Goal: Information Seeking & Learning: Check status

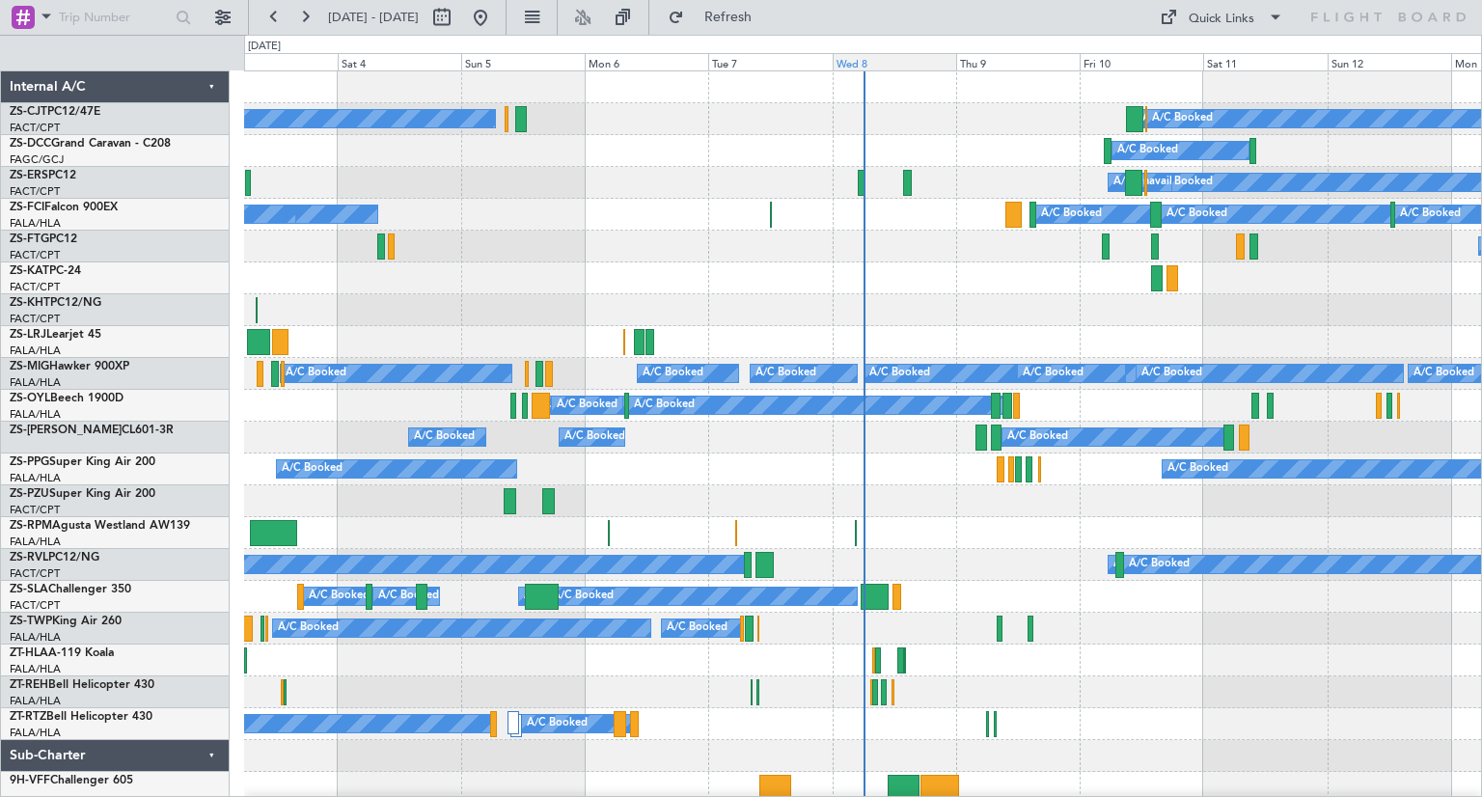
click at [876, 69] on div "Wed 8" at bounding box center [894, 61] width 123 height 17
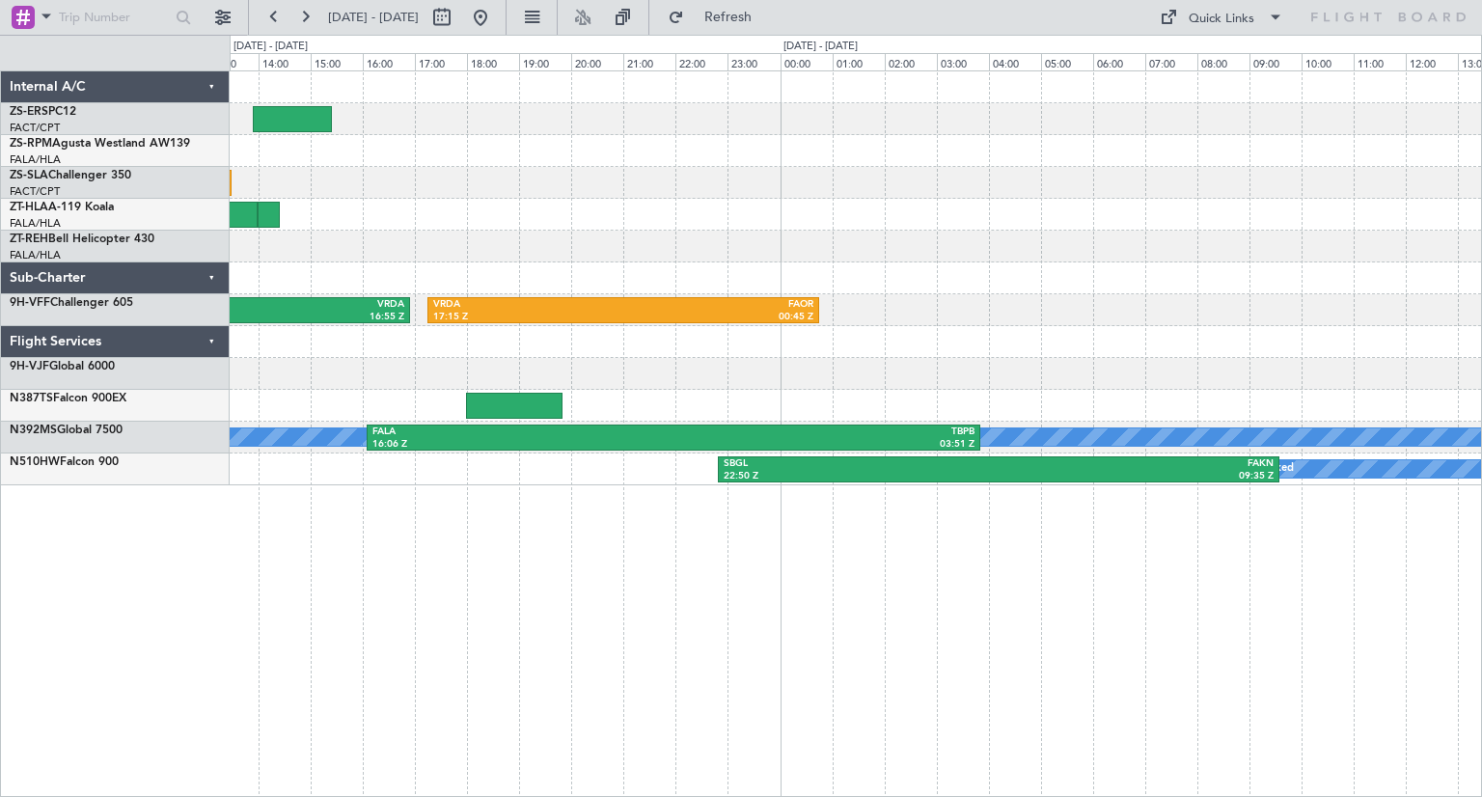
click at [535, 265] on div "DNAA 05:45 Z FVRG 11:05 Z HTKJ 10:50 Z VRDA 16:55 Z VRDA 17:15 Z FAOR 00:45 Z F…" at bounding box center [855, 278] width 1251 height 414
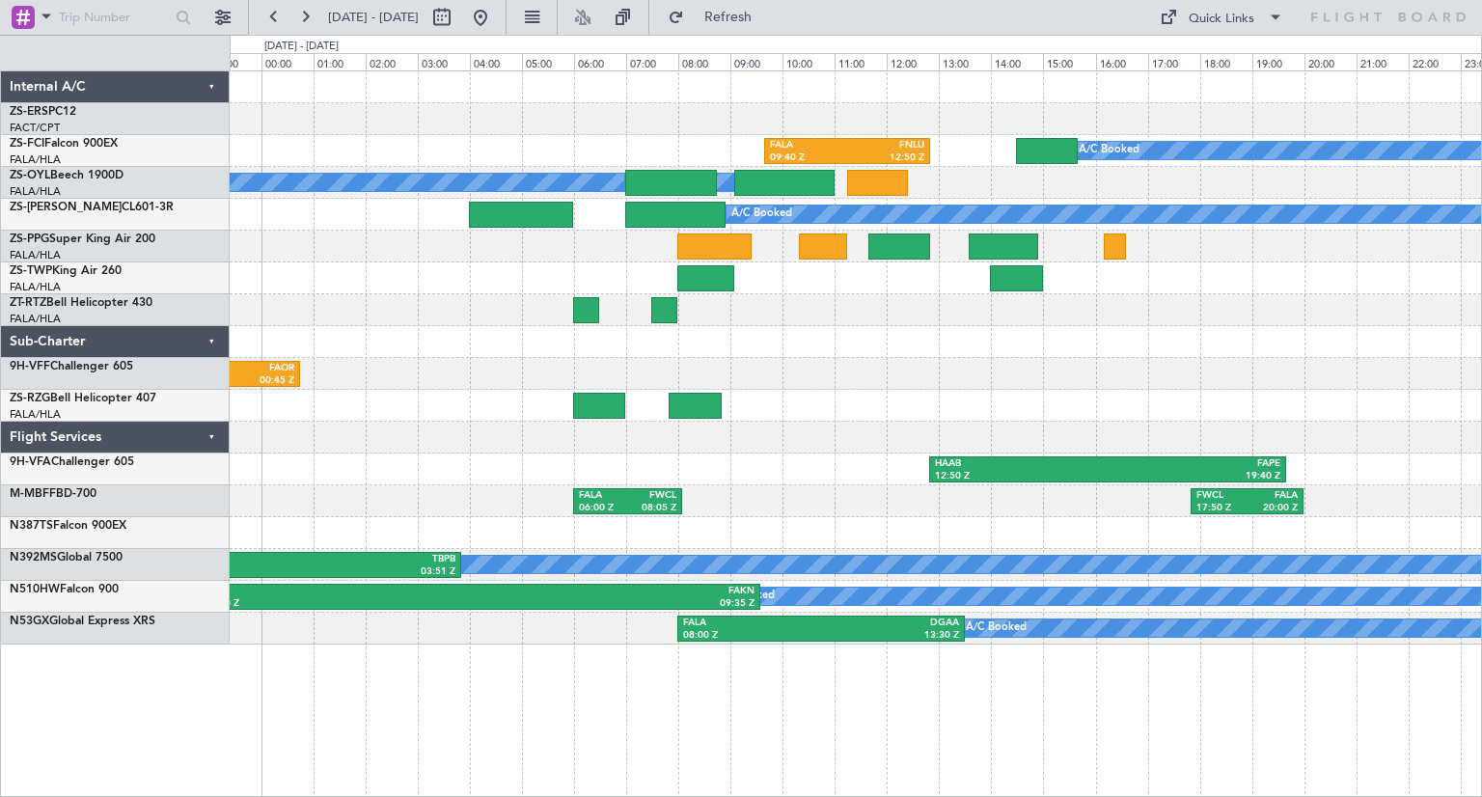
click at [762, 403] on div "FALA 09:40 Z FNLU 12:50 Z A/C Booked A/C Booked A/C Booked A/C Booked A/C Booke…" at bounding box center [855, 357] width 1251 height 573
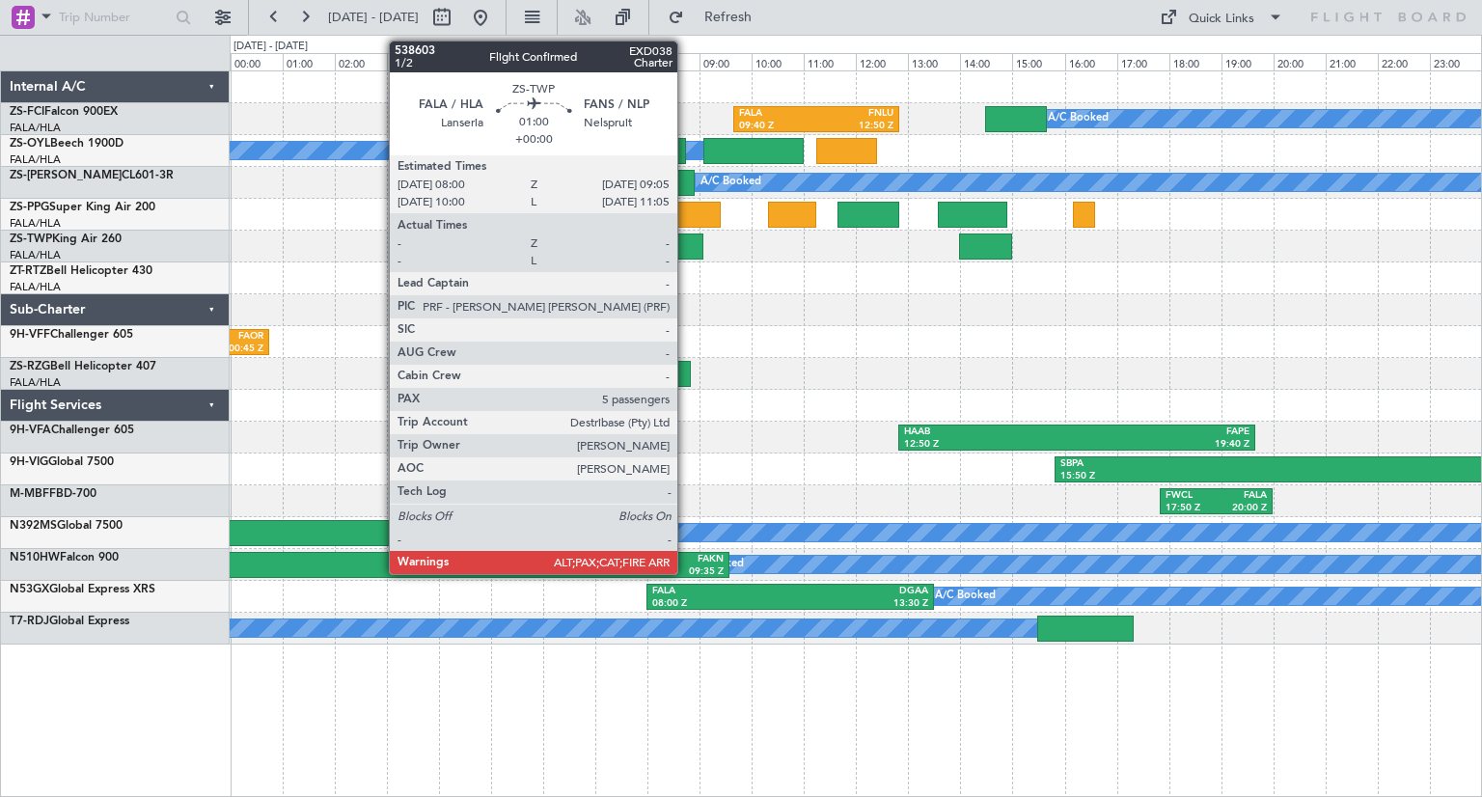
click at [686, 254] on div at bounding box center [674, 246] width 57 height 26
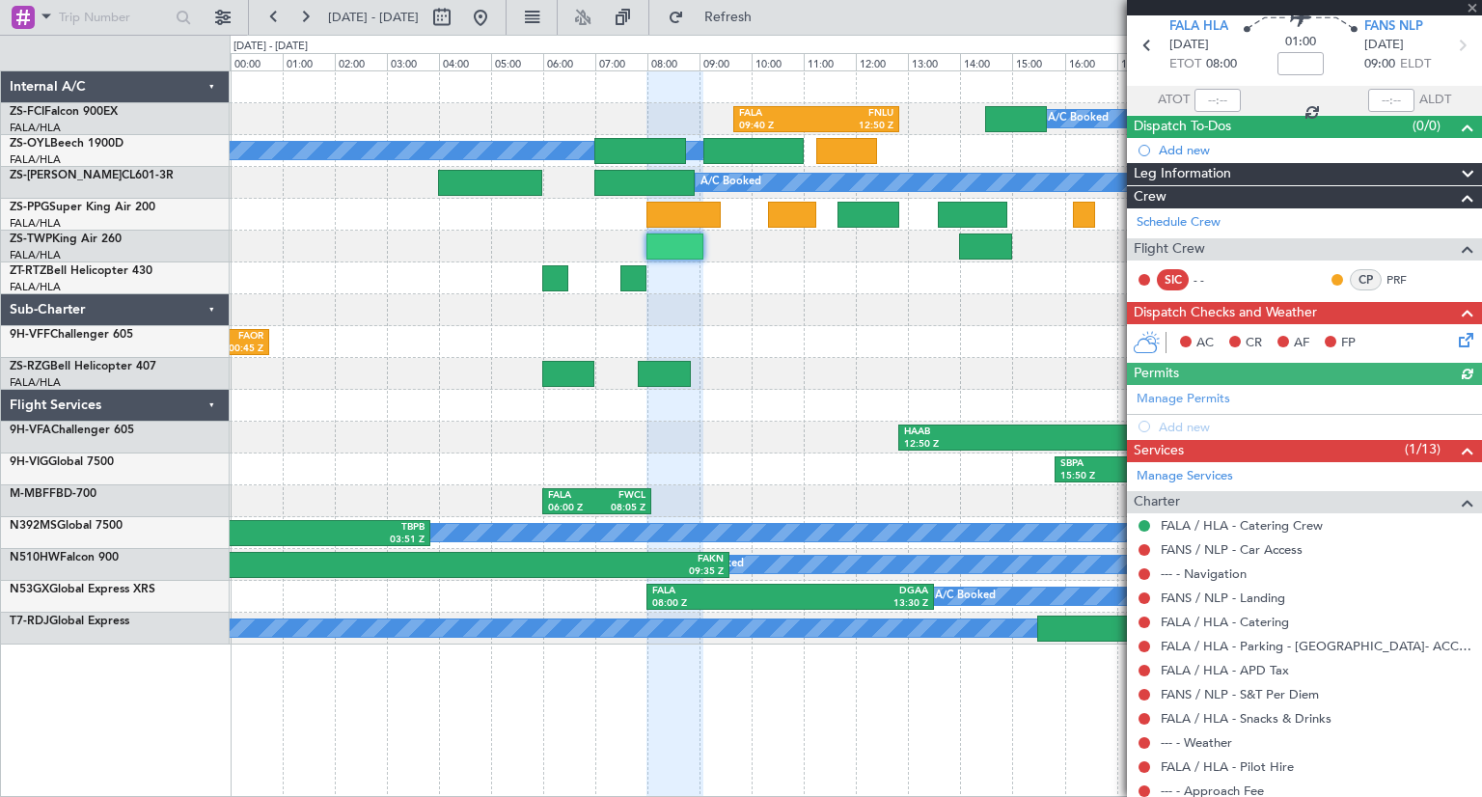
scroll to position [180, 0]
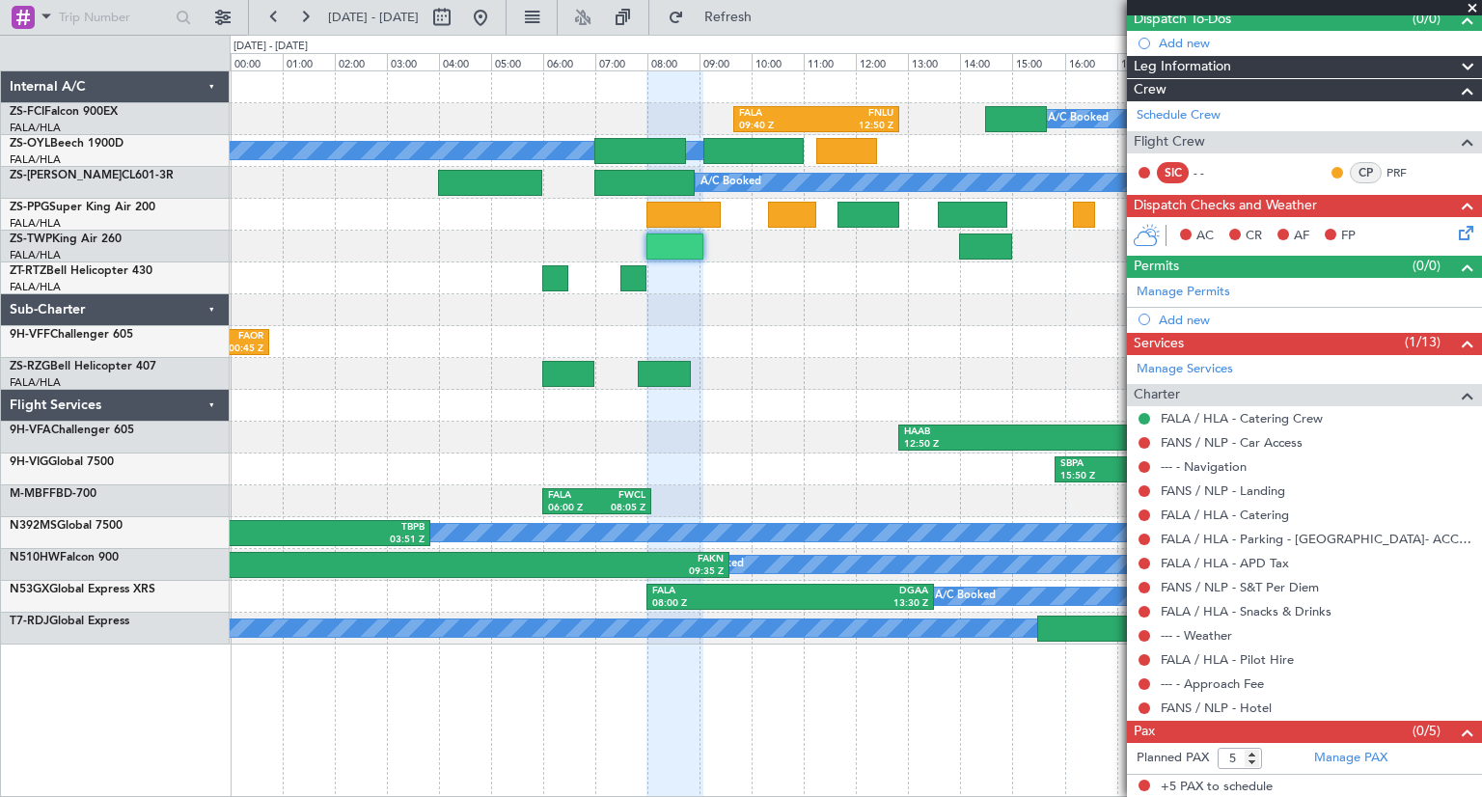
click at [1469, 14] on span at bounding box center [1471, 8] width 19 height 17
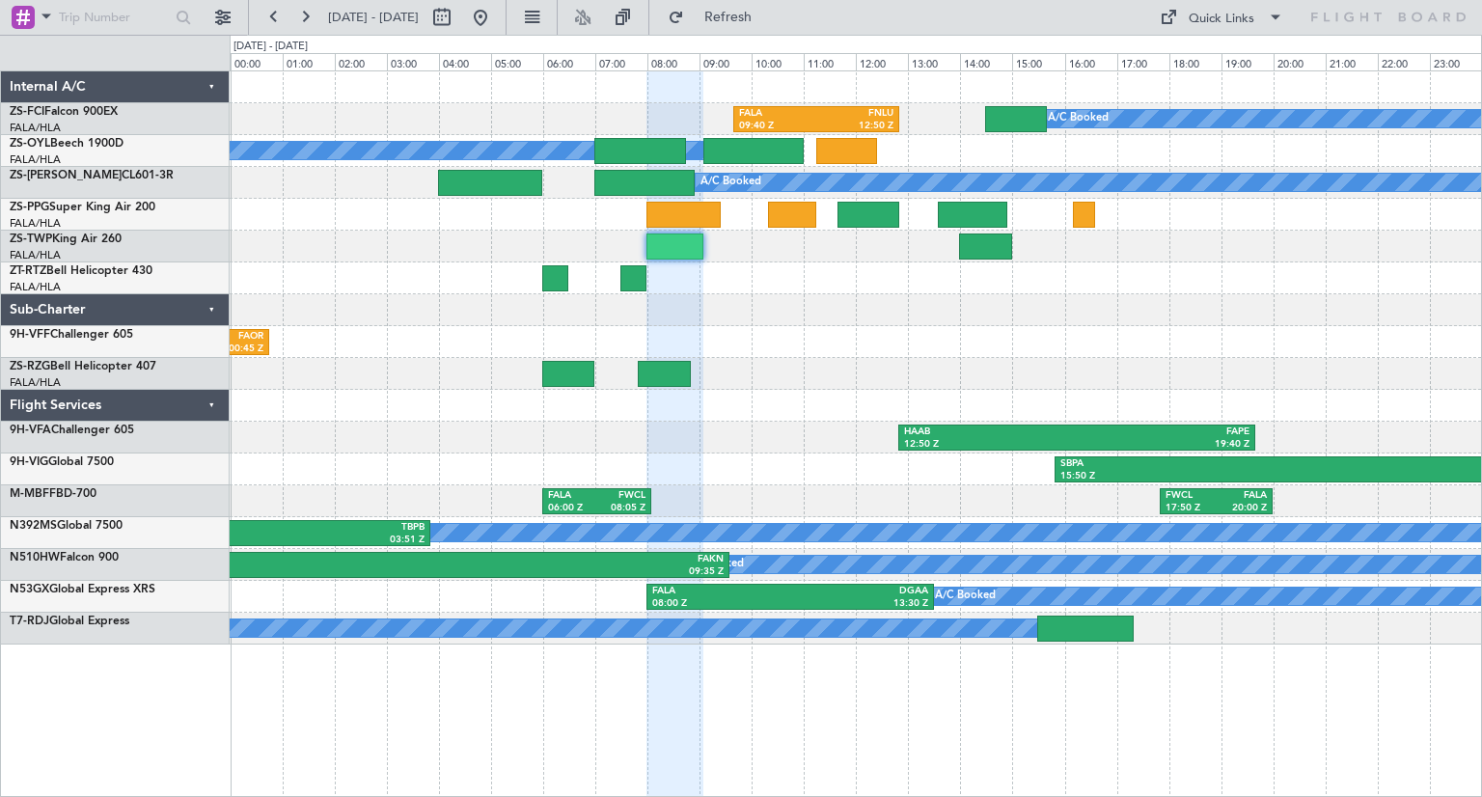
type input "0"
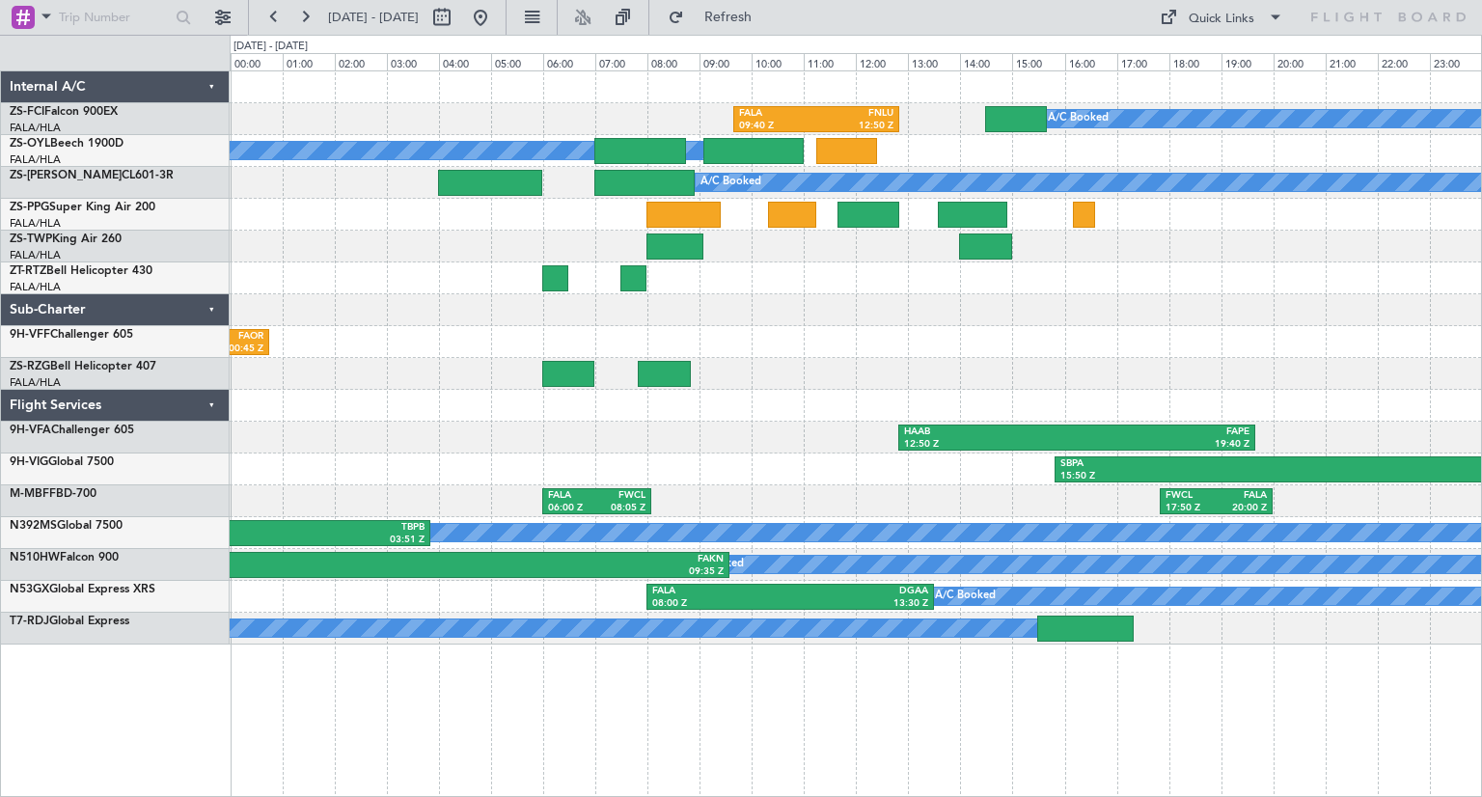
scroll to position [0, 0]
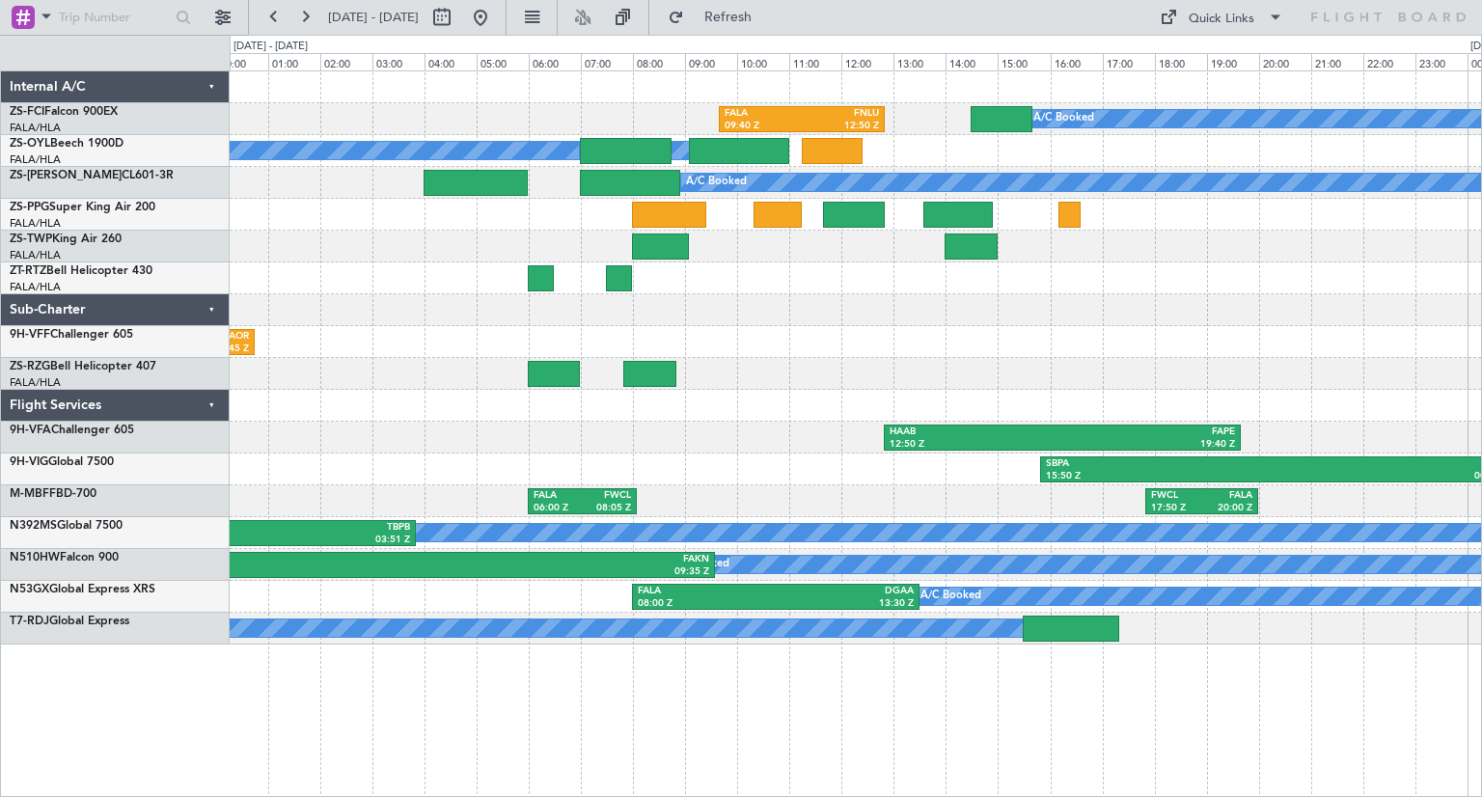
click at [1289, 317] on div at bounding box center [855, 310] width 1251 height 32
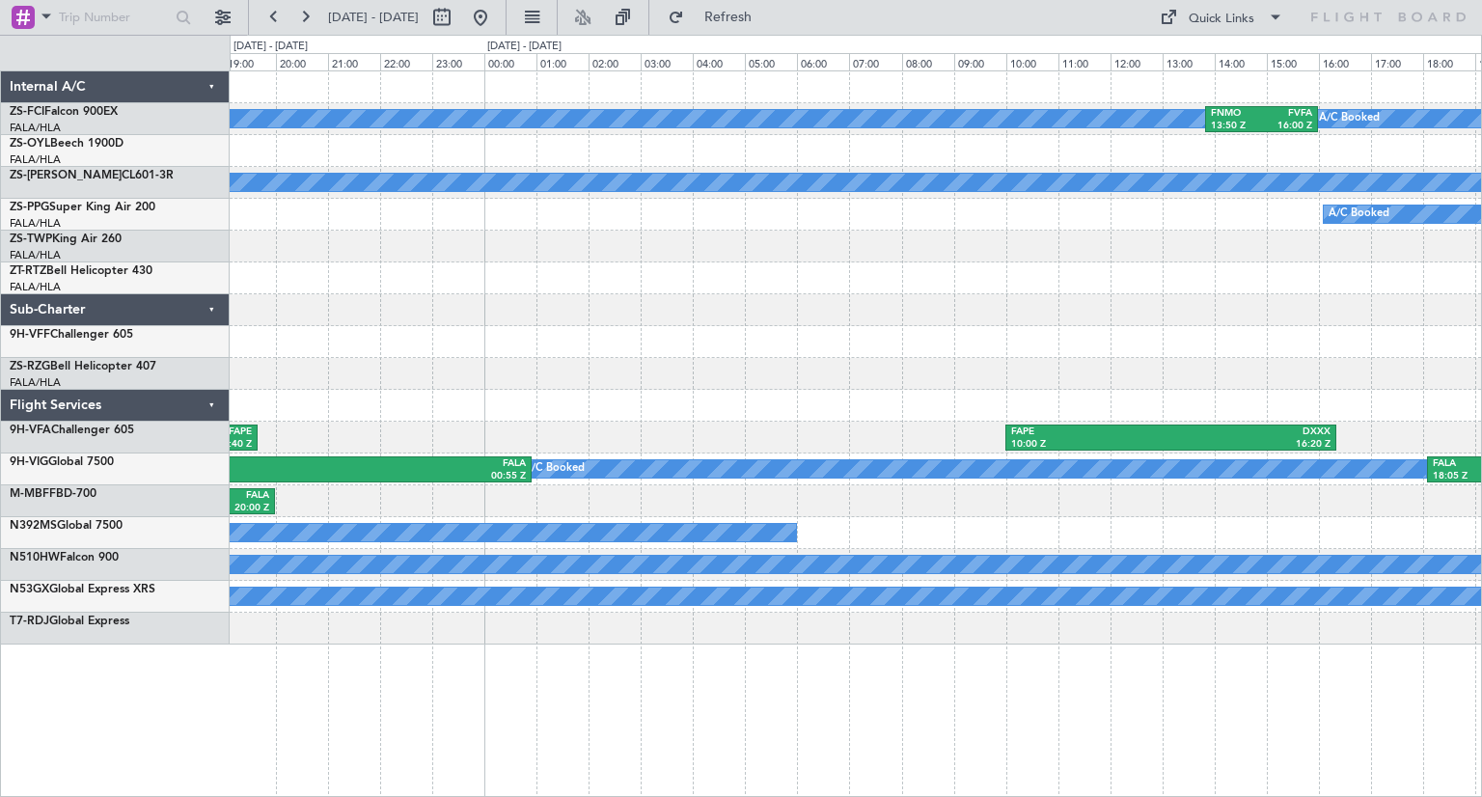
click at [144, 380] on div "A/C Booked FNMO 13:50 Z FVFA 16:00 Z A/C Booked A/C Booked A/C Booked HAAB 12:5…" at bounding box center [741, 416] width 1482 height 762
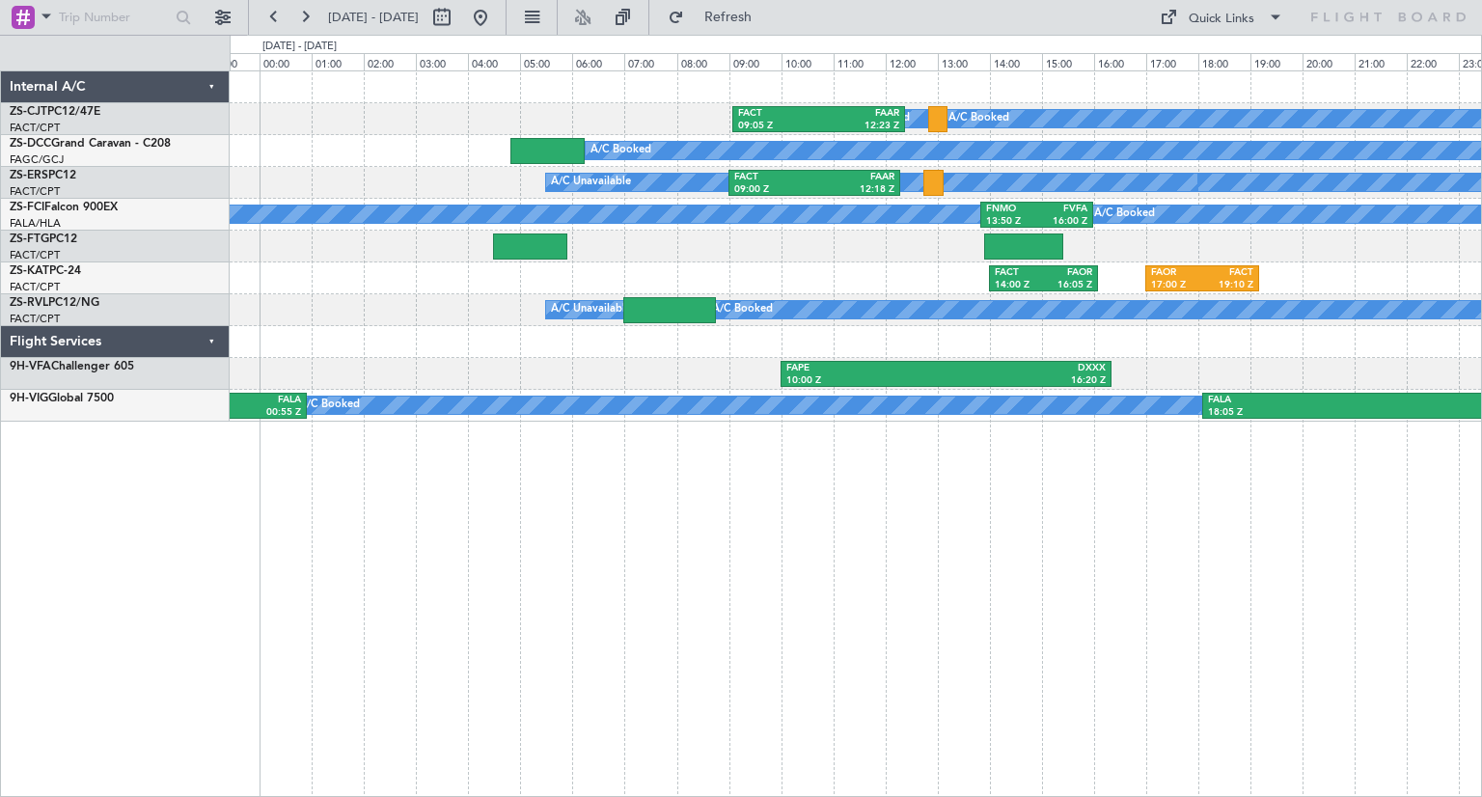
click at [267, 480] on div "A/C Booked A/C Booked A/C Booked A/C Booked FACT 09:05 Z FAAR 12:23 Z A/C Booke…" at bounding box center [856, 433] width 1252 height 726
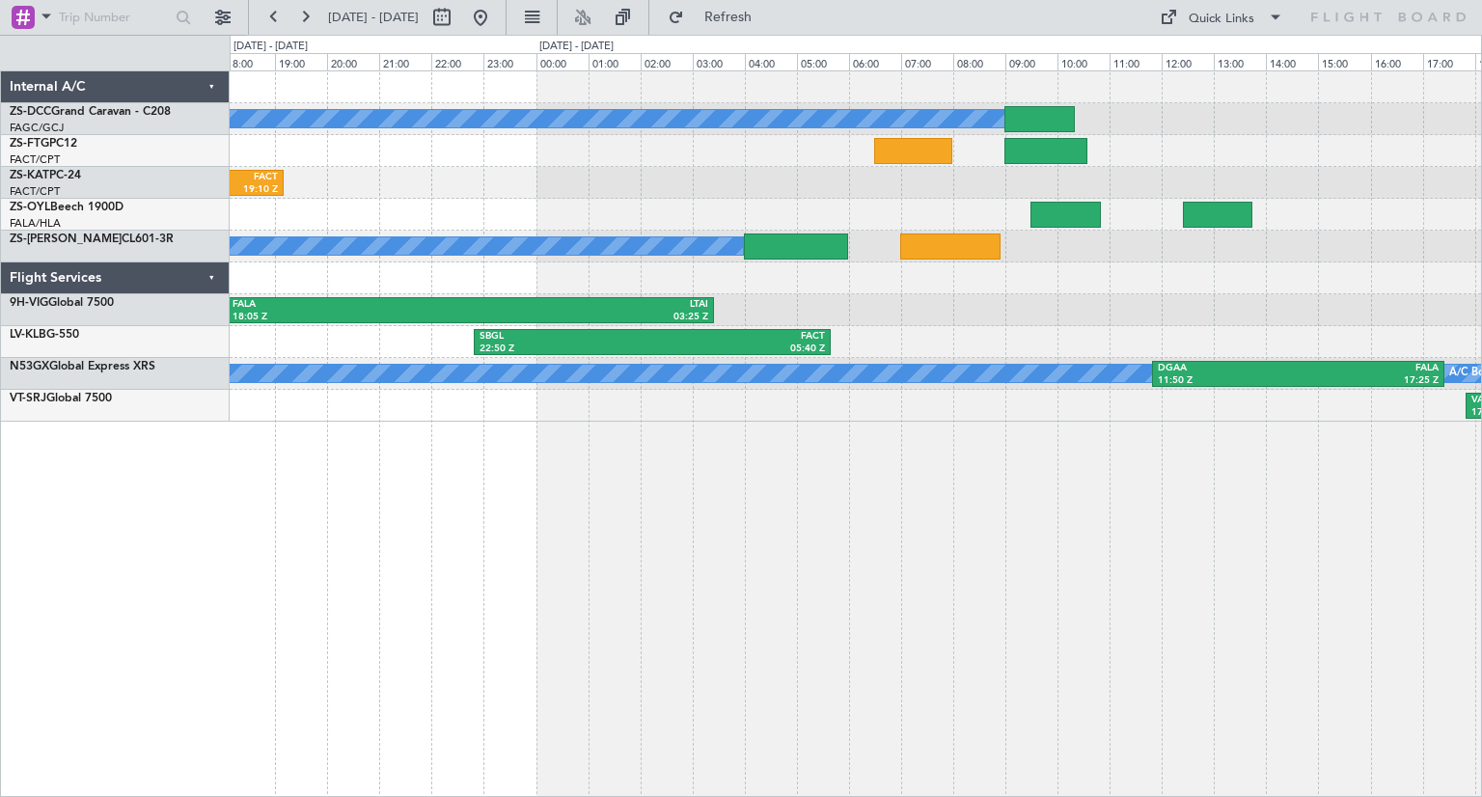
click at [756, 535] on div "A/C Booked FAOR 17:00 Z FACT 19:10 Z FACT 14:00 Z FAOR 16:05 Z A/C Booked FALA …" at bounding box center [856, 433] width 1252 height 726
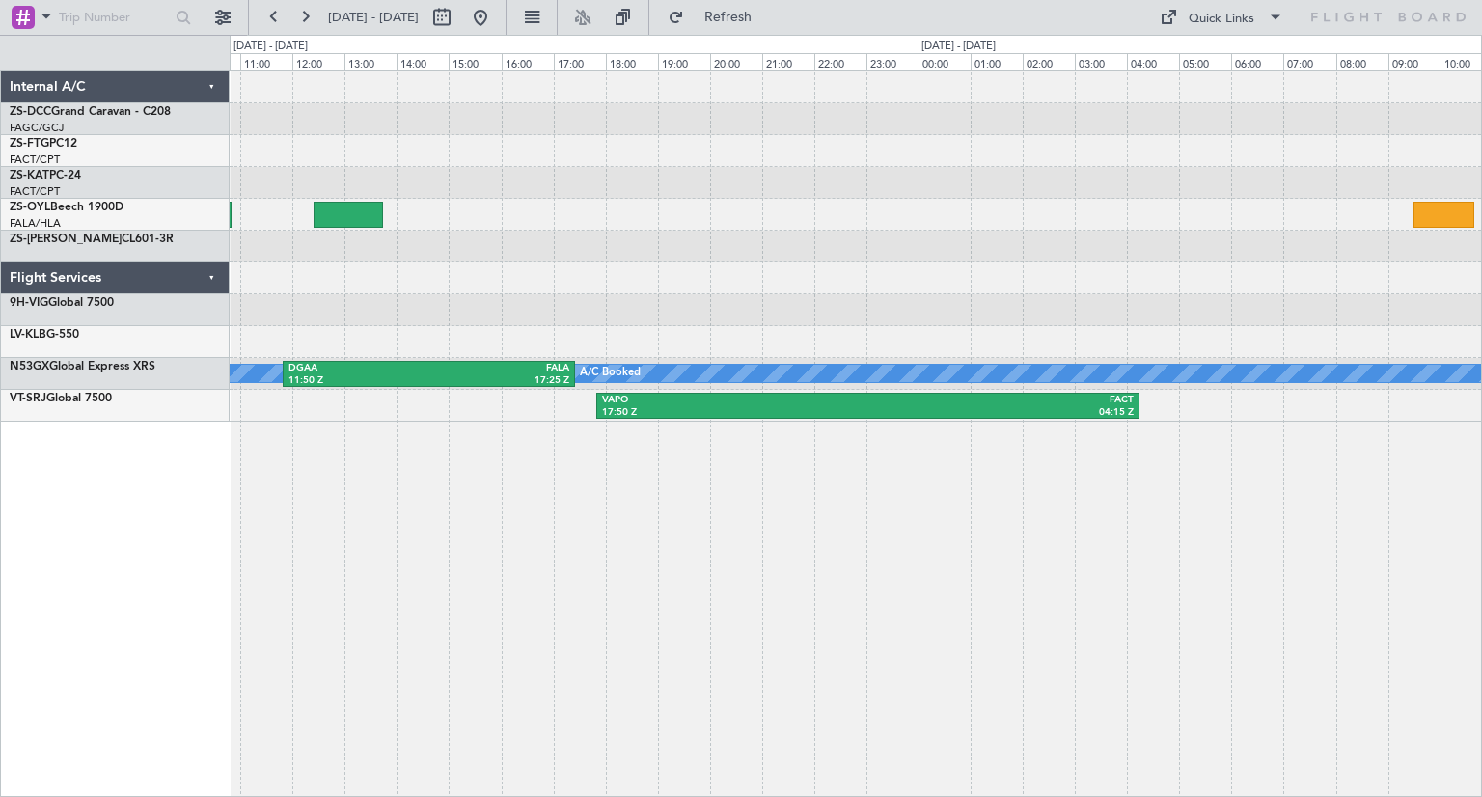
click at [338, 290] on div "A/C Booked SBGL 22:50 Z FACT 05:40 Z A/C Booked DGAA 11:50 Z FALA 17:25 Z A/C B…" at bounding box center [855, 246] width 1251 height 350
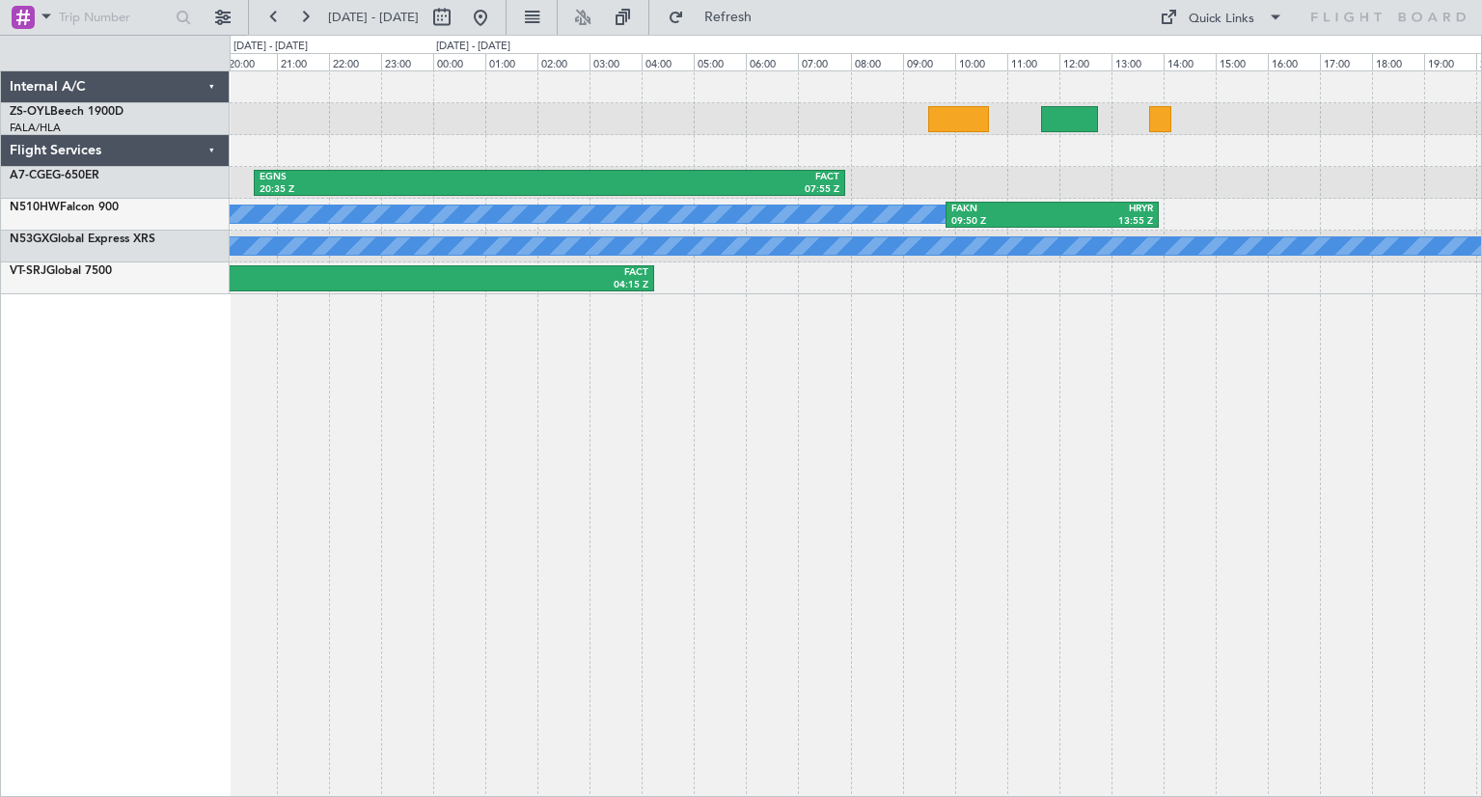
click at [557, 516] on div "EGNS 20:35 Z FACT 07:55 Z A/C Booked FAKN 09:50 Z HRYR 13:55 Z A/C Booked DGAA …" at bounding box center [856, 433] width 1252 height 726
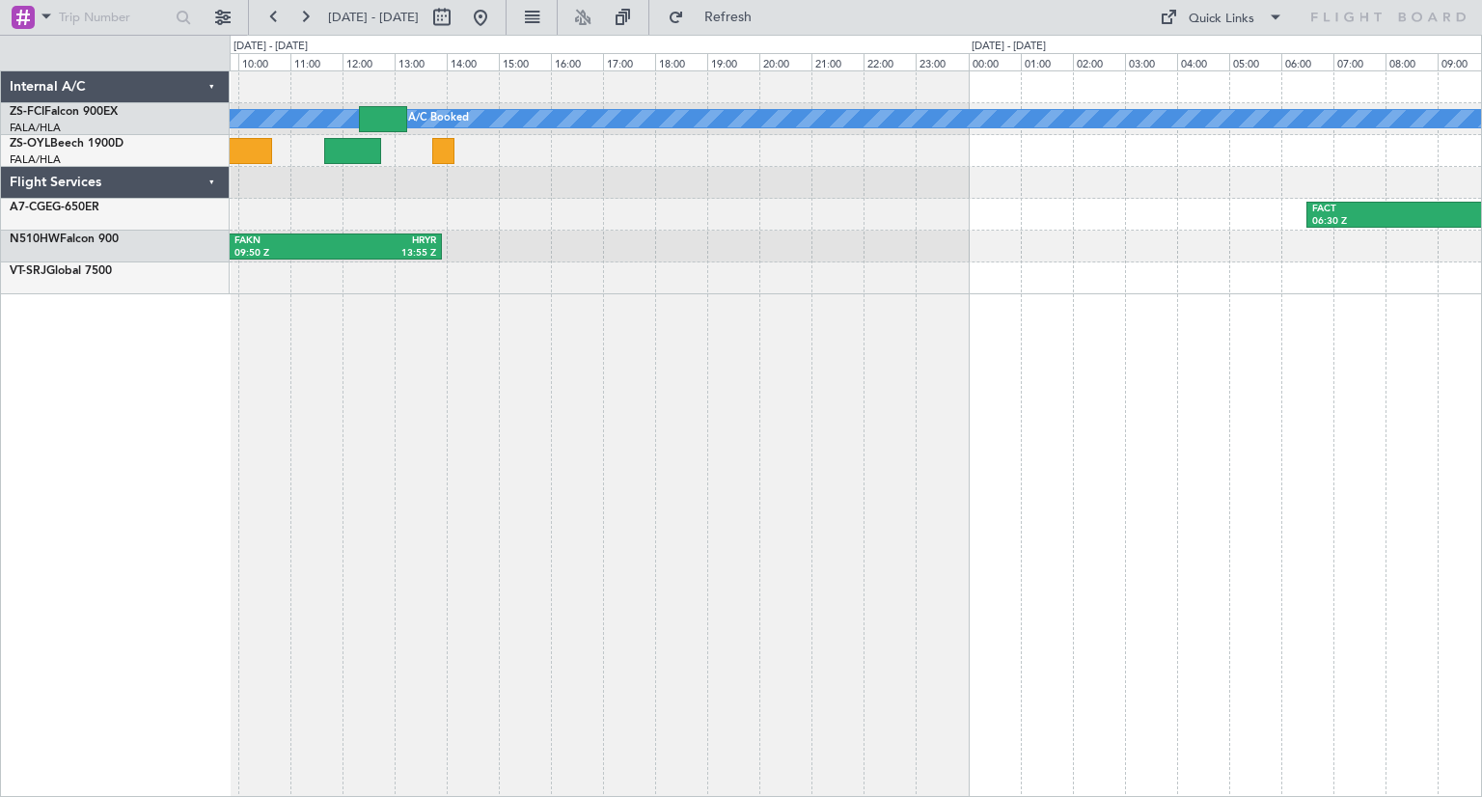
click at [434, 484] on div "A/C Booked A/C Booked FACT 06:30 Z LTFM 16:00 Z EGNS 20:35 Z FACT 07:55 Z A/C B…" at bounding box center [856, 433] width 1252 height 726
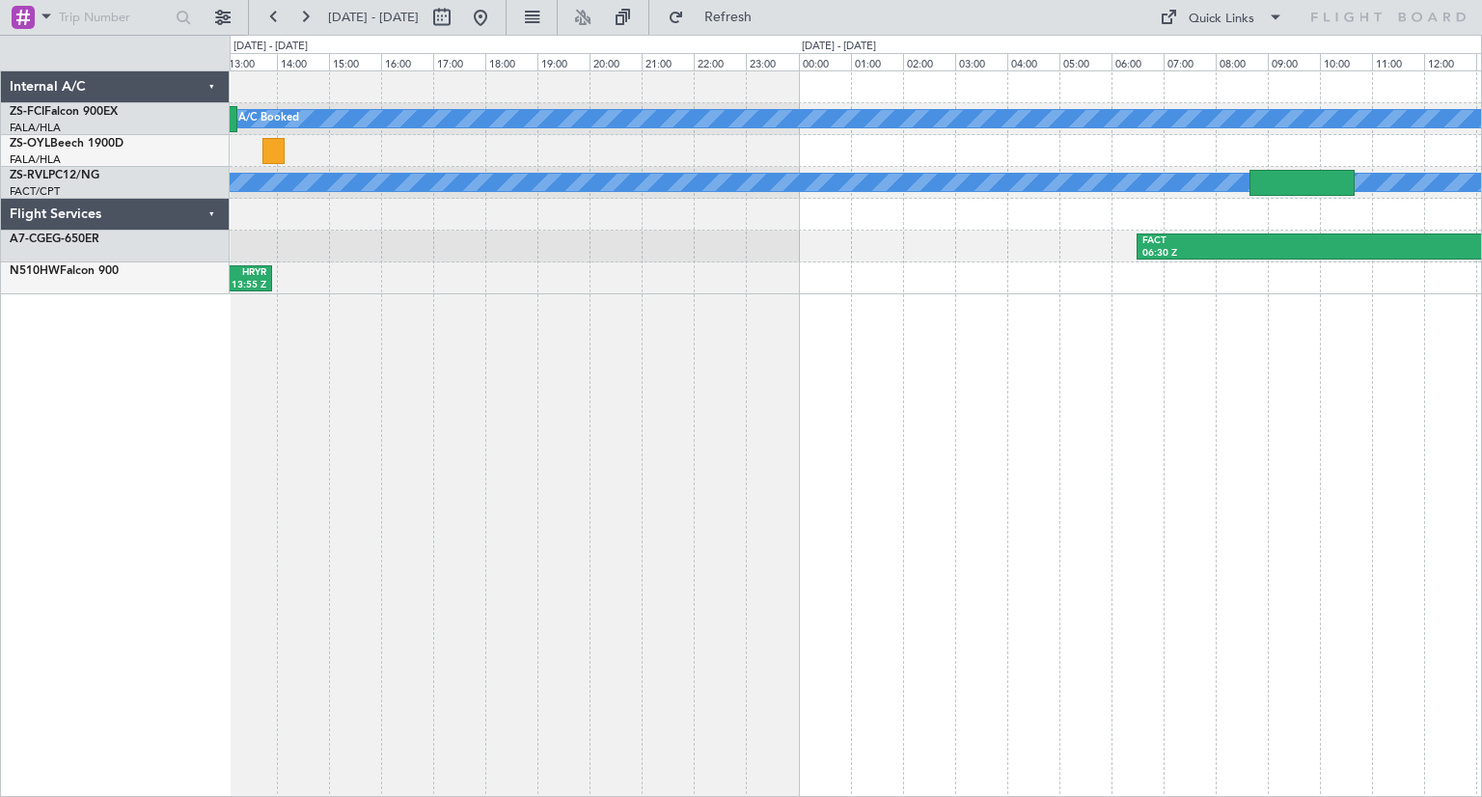
click at [696, 466] on div "A/C Booked A/C Booked A/C Booked A/C Unavailable A/C Booked FACT 06:30 Z LTFM 1…" at bounding box center [856, 433] width 1252 height 726
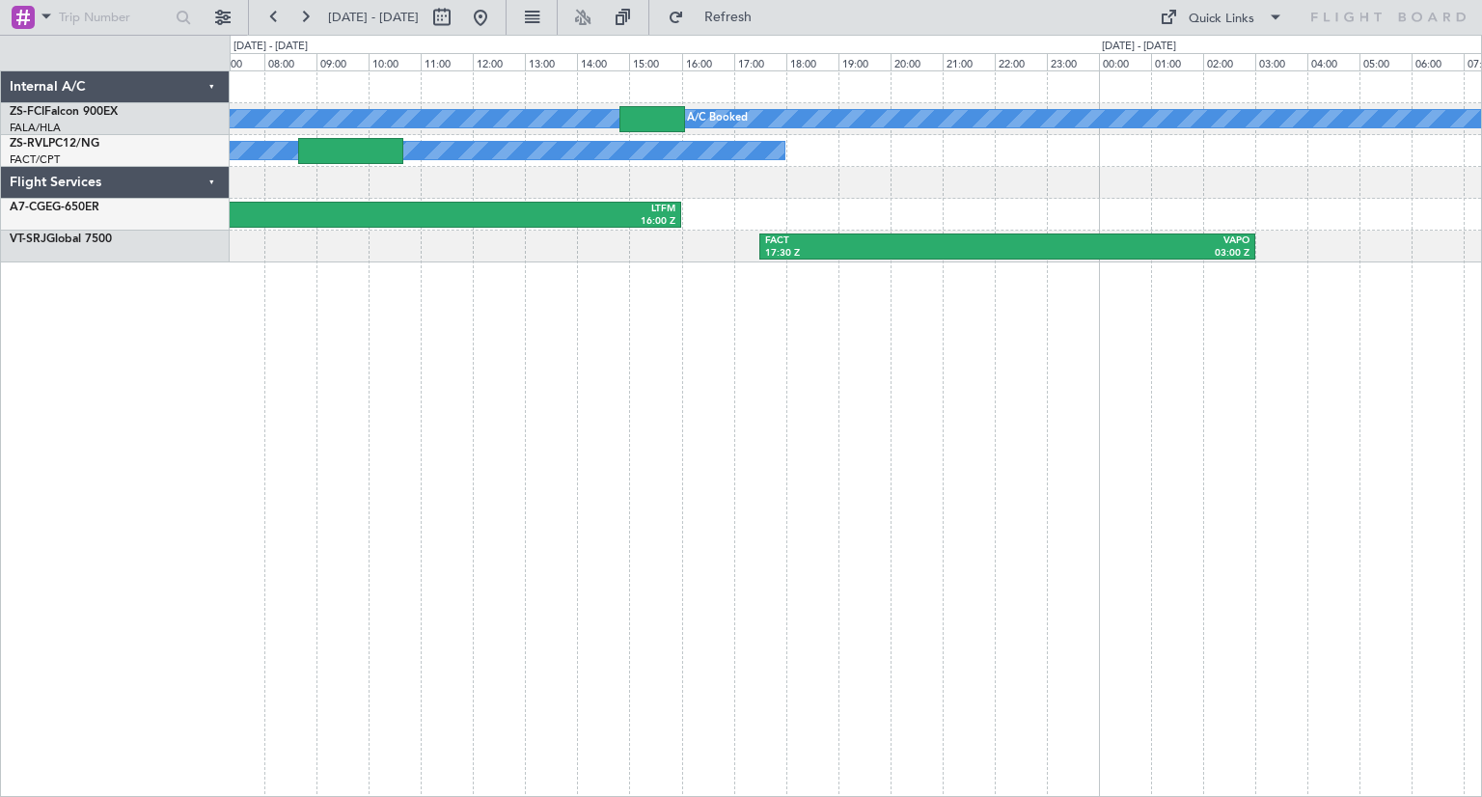
click at [533, 485] on div "A/C Booked A/C Booked A/C Unavailable A/C Booked FACT 06:30 Z LTFM 16:00 Z FACT…" at bounding box center [856, 433] width 1252 height 726
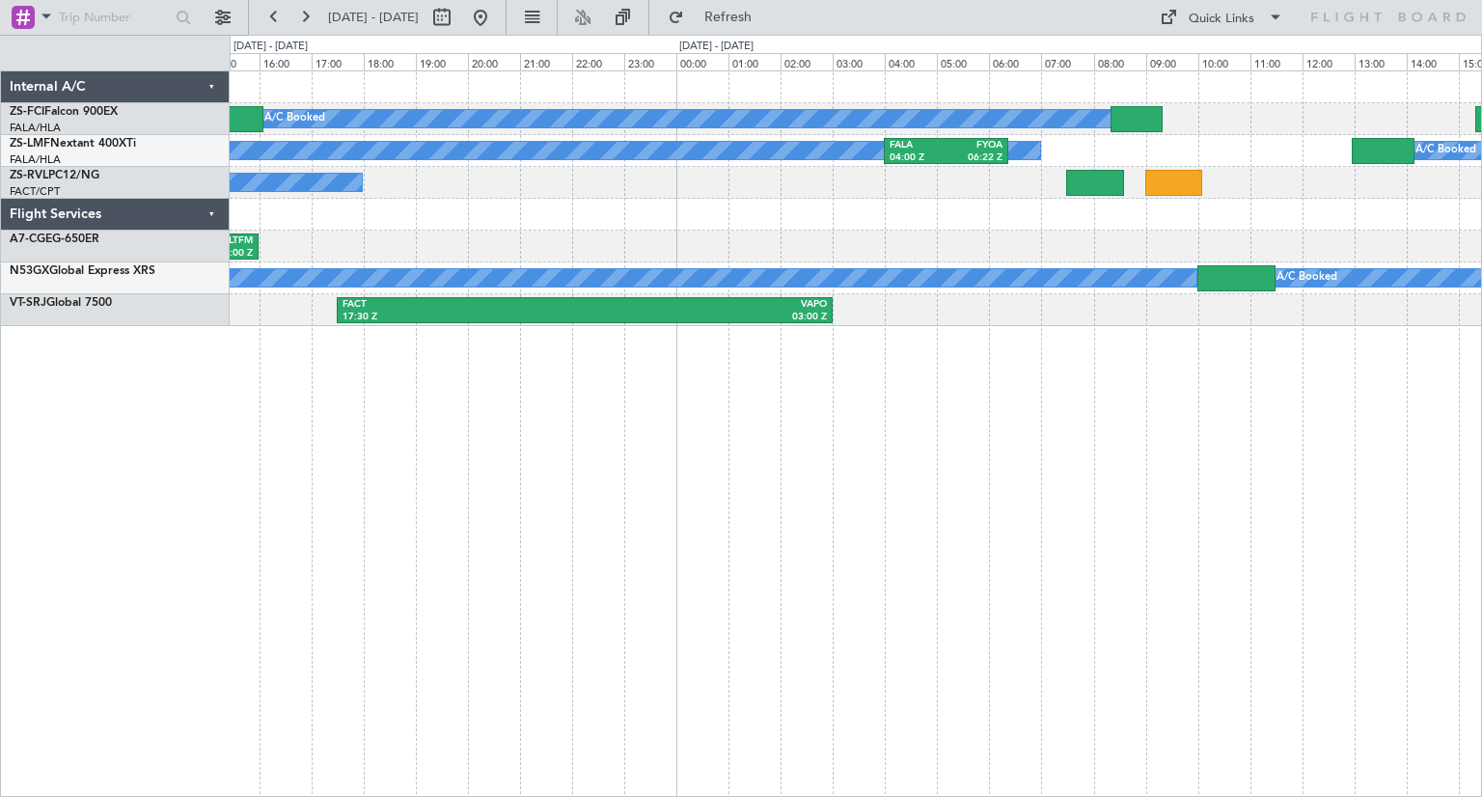
click at [521, 475] on div "A/C Booked A/C Booked A/C Booked A/C Booked A/C Booked A/C Booked A/C Booked A/…" at bounding box center [856, 433] width 1252 height 726
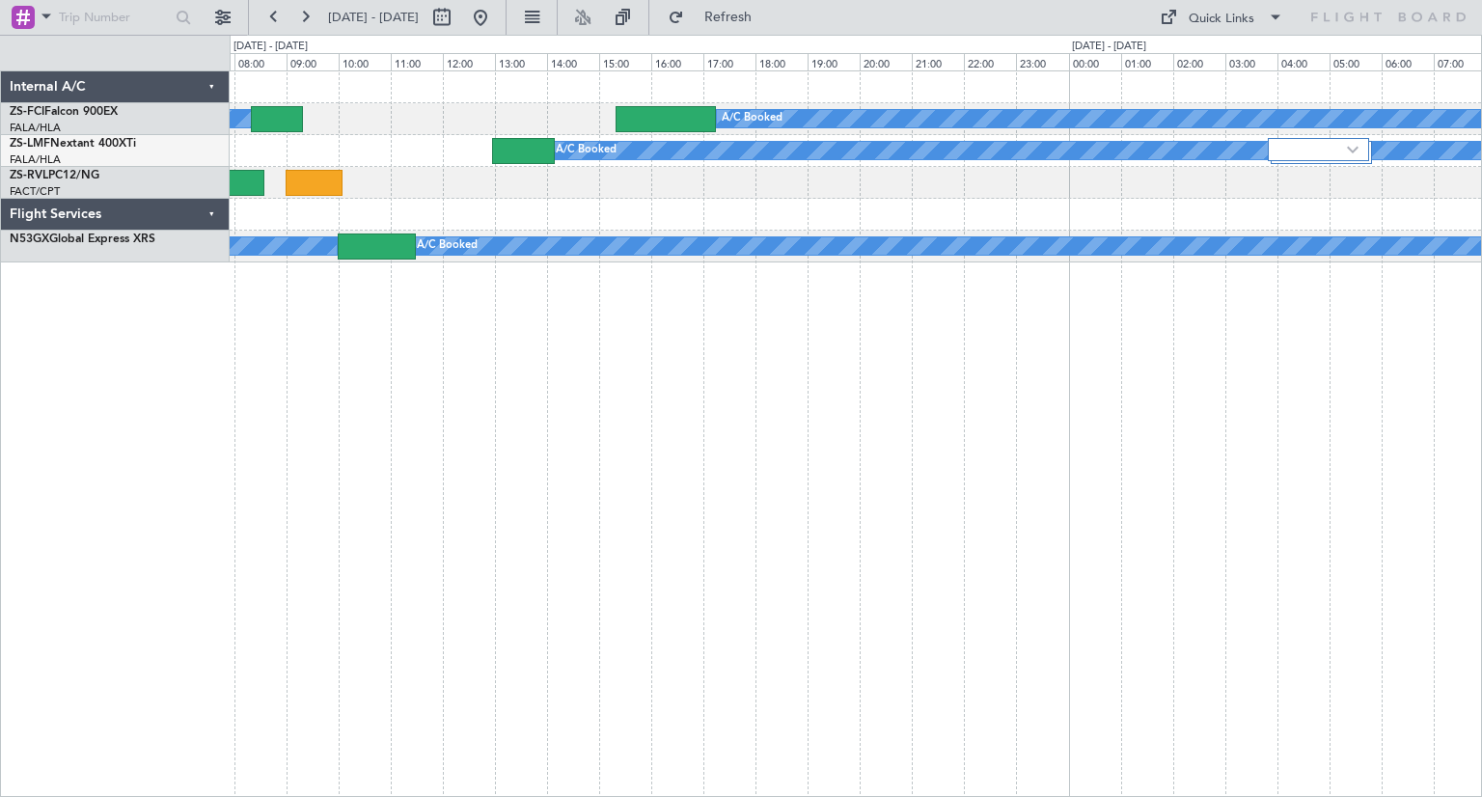
click at [473, 504] on div "A/C Booked A/C Booked A/C Booked A/C Booked A/C Booked FALA 04:00 Z FYOA 06:22 …" at bounding box center [856, 433] width 1252 height 726
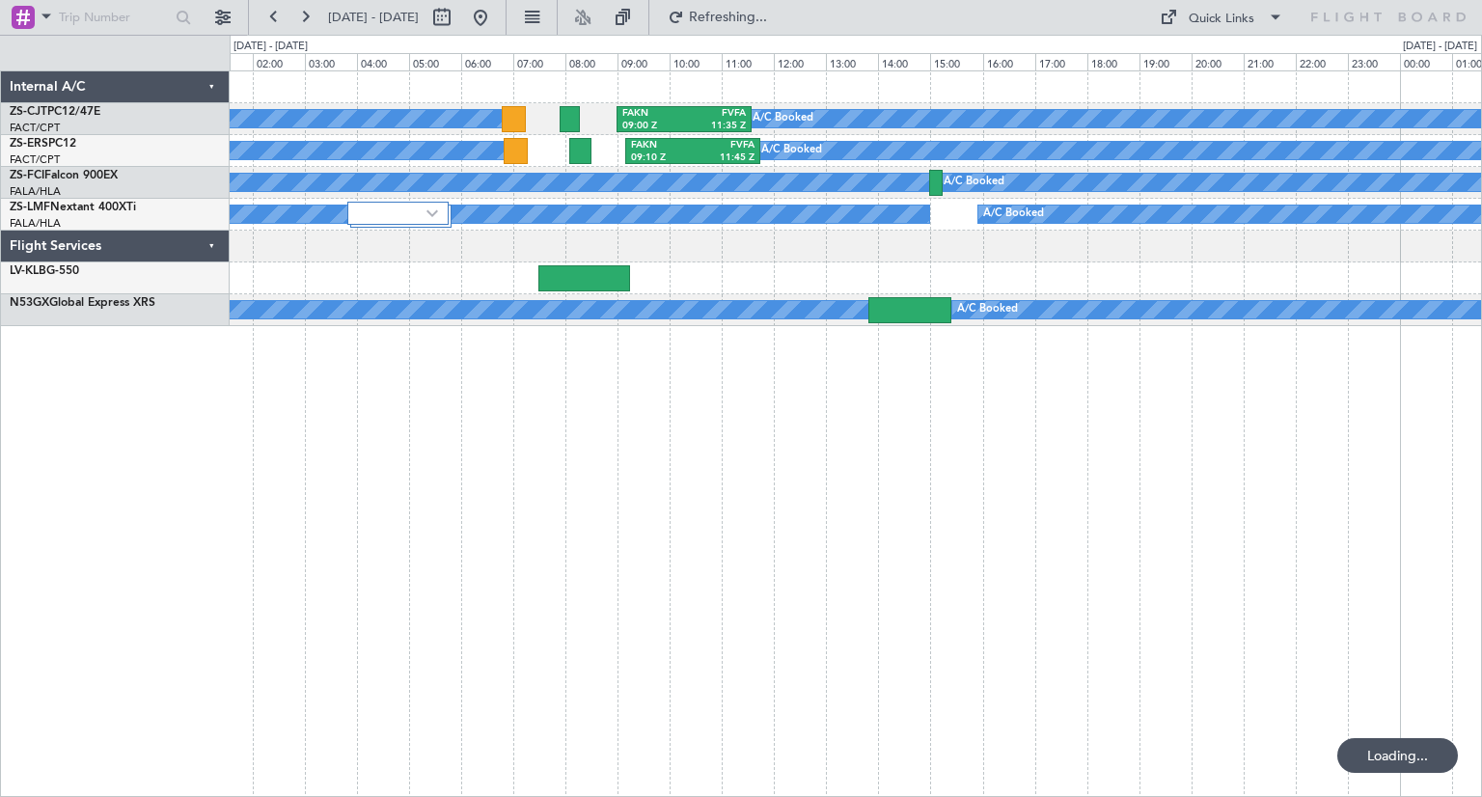
click at [649, 510] on div "A/C Booked A/C Booked A/C Booked A/C Booked A/C Booked A/C Booked A/C Booked A/…" at bounding box center [856, 433] width 1252 height 726
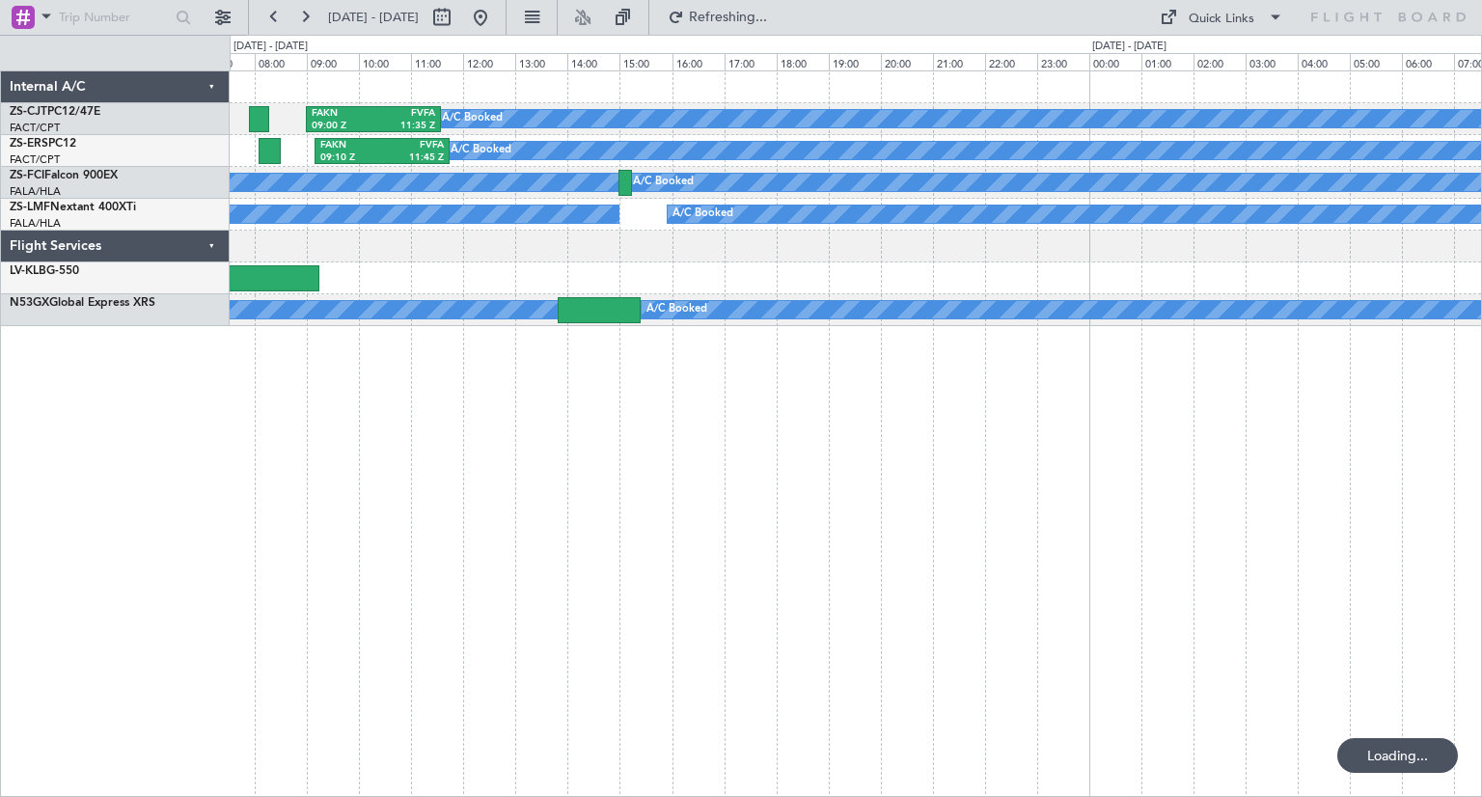
click at [601, 538] on div "A/C Booked A/C Booked A/C Booked A/C Booked FAKN 09:00 Z FVFA 11:35 Z A/C Booke…" at bounding box center [856, 433] width 1252 height 726
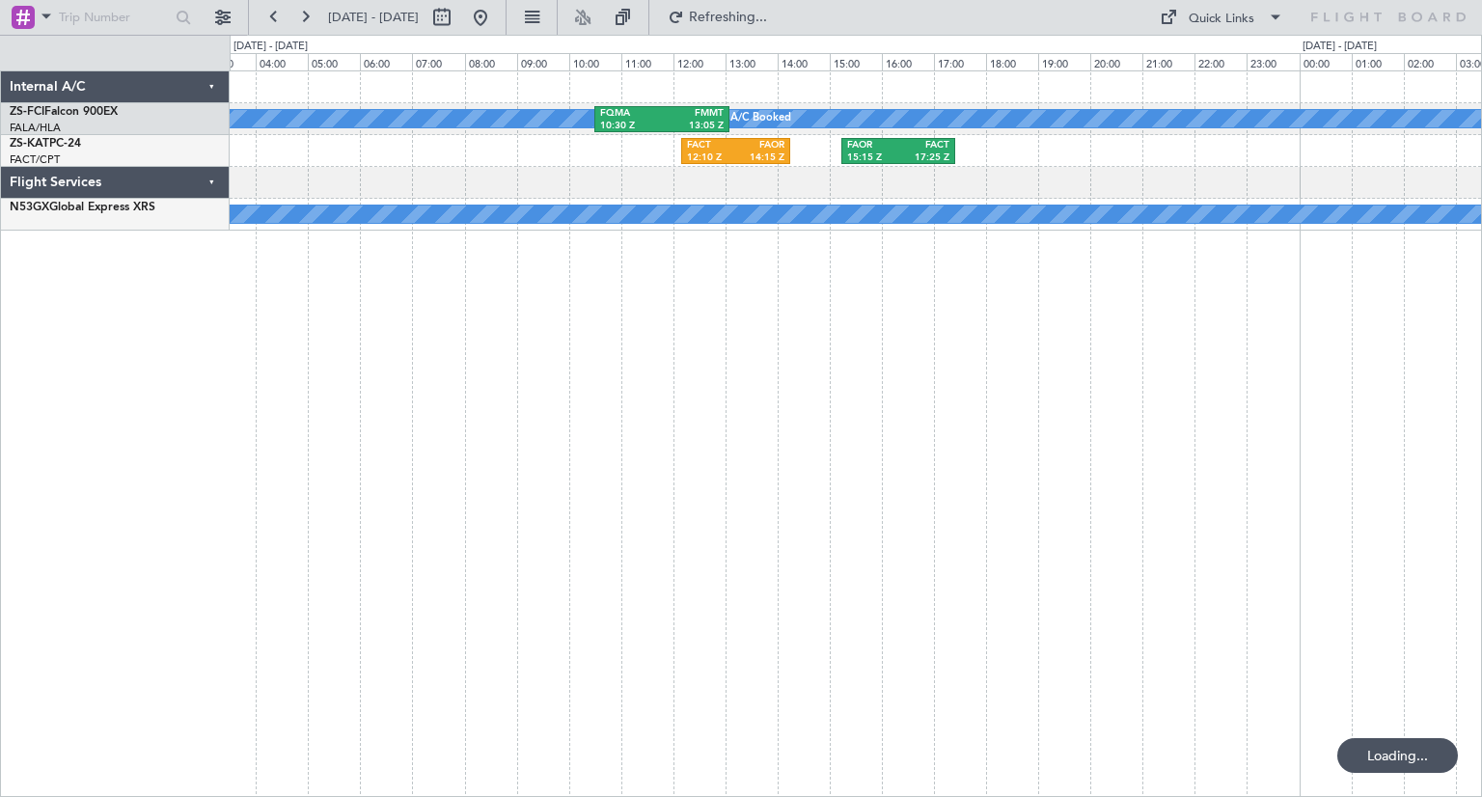
click at [557, 507] on div "A/C Booked FQMA 10:30 Z FMMT 13:05 Z A/C Booked FMMI 06:55 Z FALA 09:50 Z FACT …" at bounding box center [856, 433] width 1252 height 726
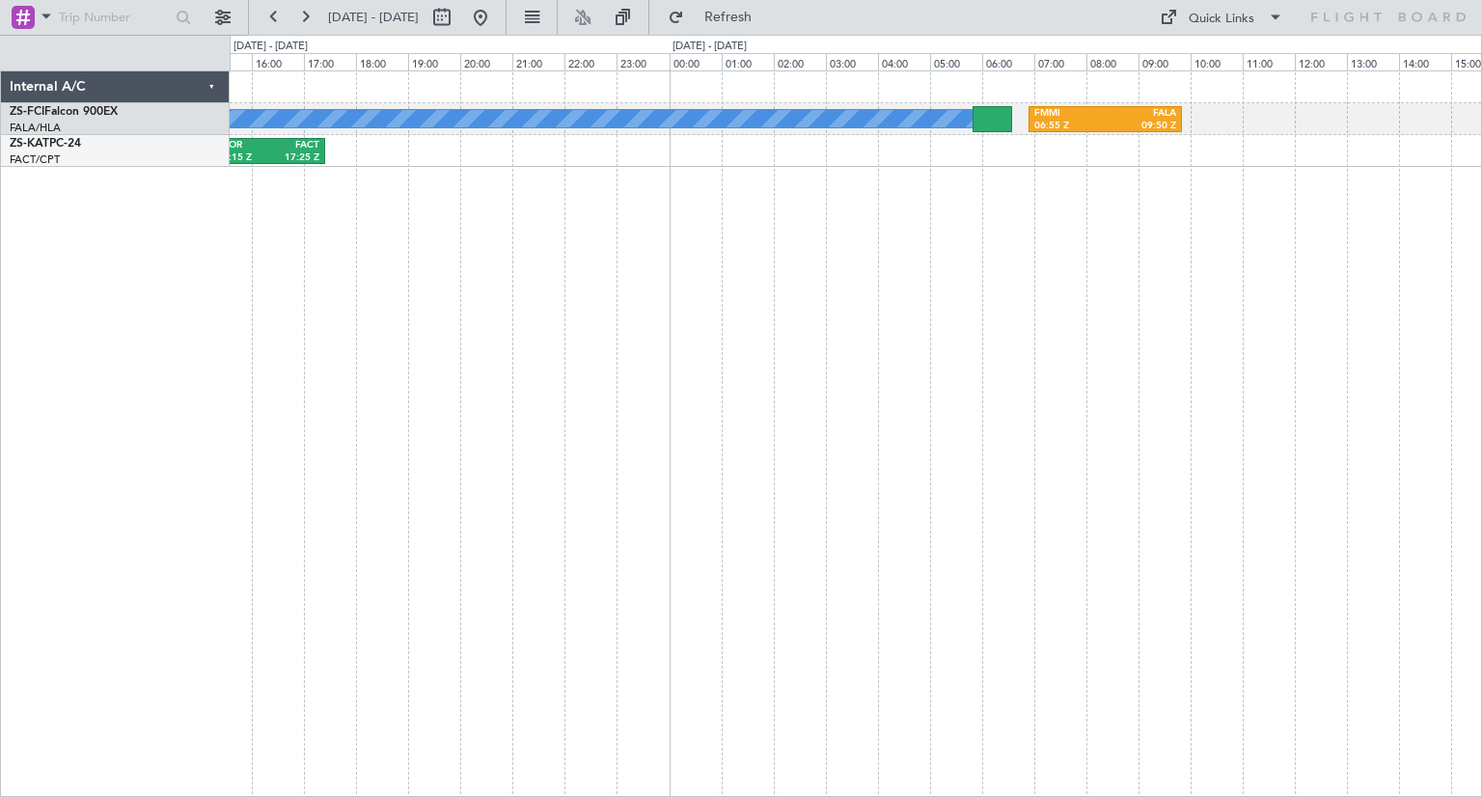
click at [423, 521] on div "A/C Booked FMMI 06:55 Z FALA 09:50 Z FQMA 10:30 Z FMMT 13:05 Z A/C Booked FAOR …" at bounding box center [856, 433] width 1252 height 726
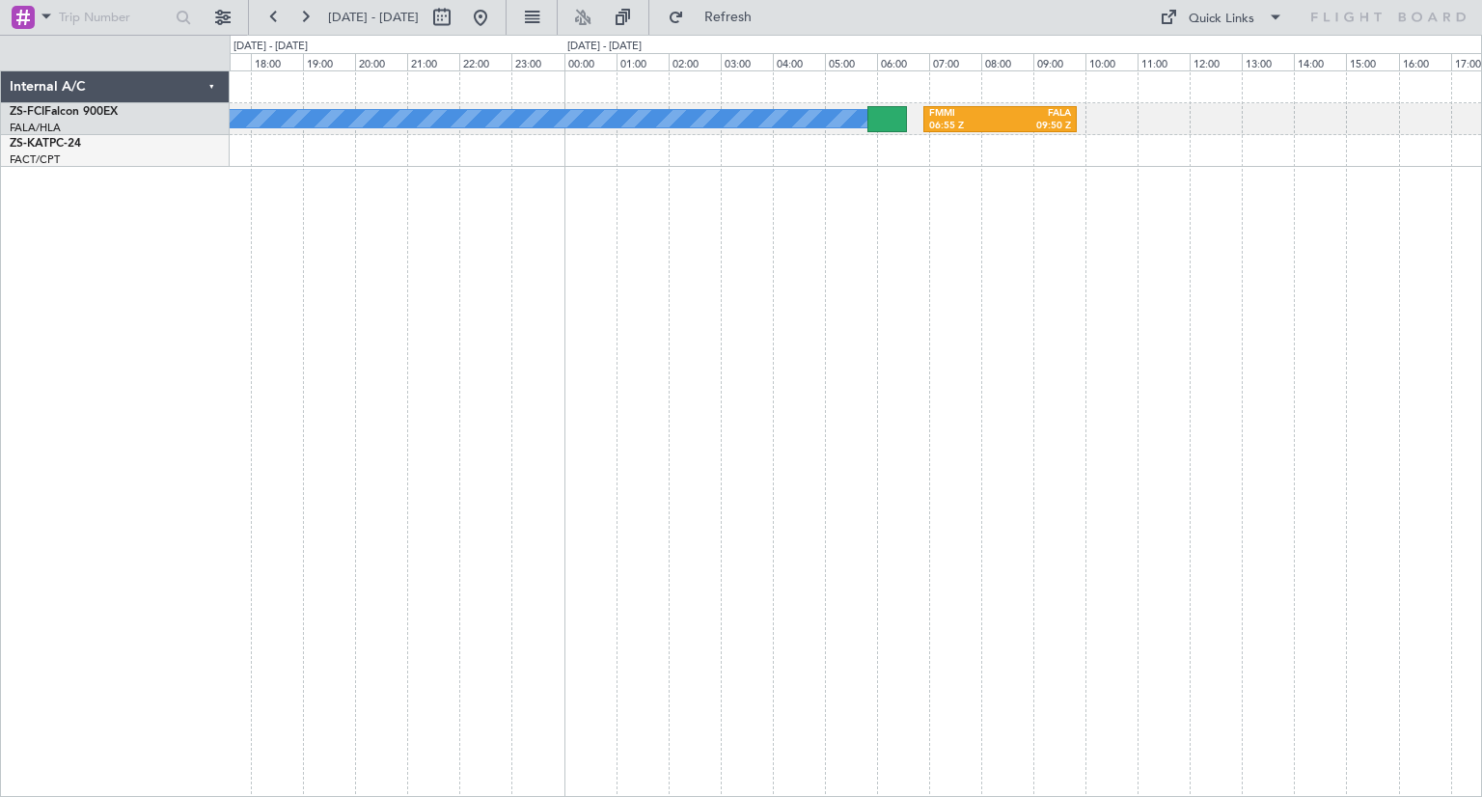
click at [614, 519] on div "A/C Booked FMMI 06:55 Z FALA 09:50 Z FQMA 10:30 Z FMMT 13:05 Z FACT 12:10 Z FAO…" at bounding box center [856, 433] width 1252 height 726
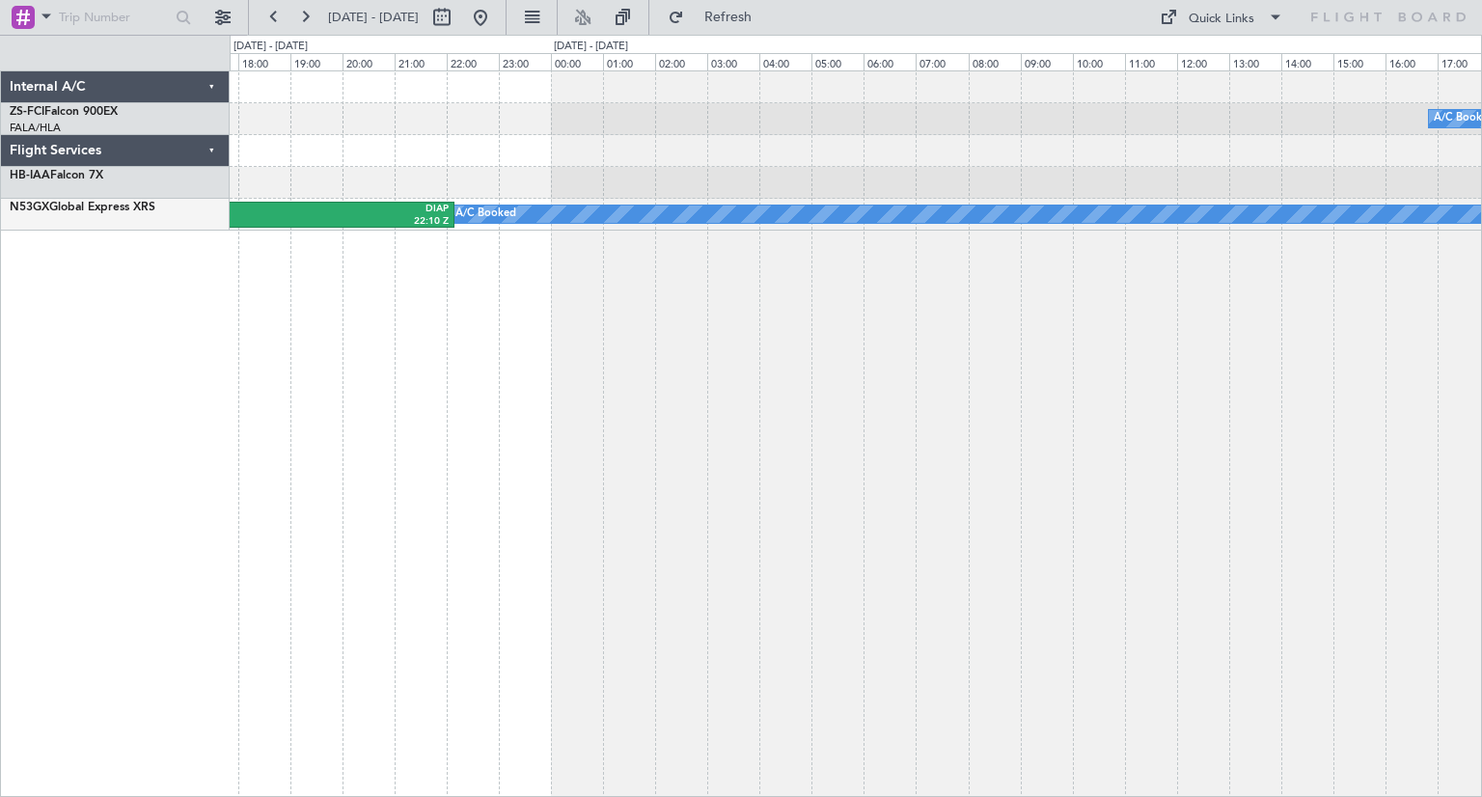
click at [398, 543] on div "A/C Booked FBMN 12:30 Z FACT 14:50 Z A/C Booked FALA 16:25 Z DIAP 22:10 Z A/C B…" at bounding box center [856, 433] width 1252 height 726
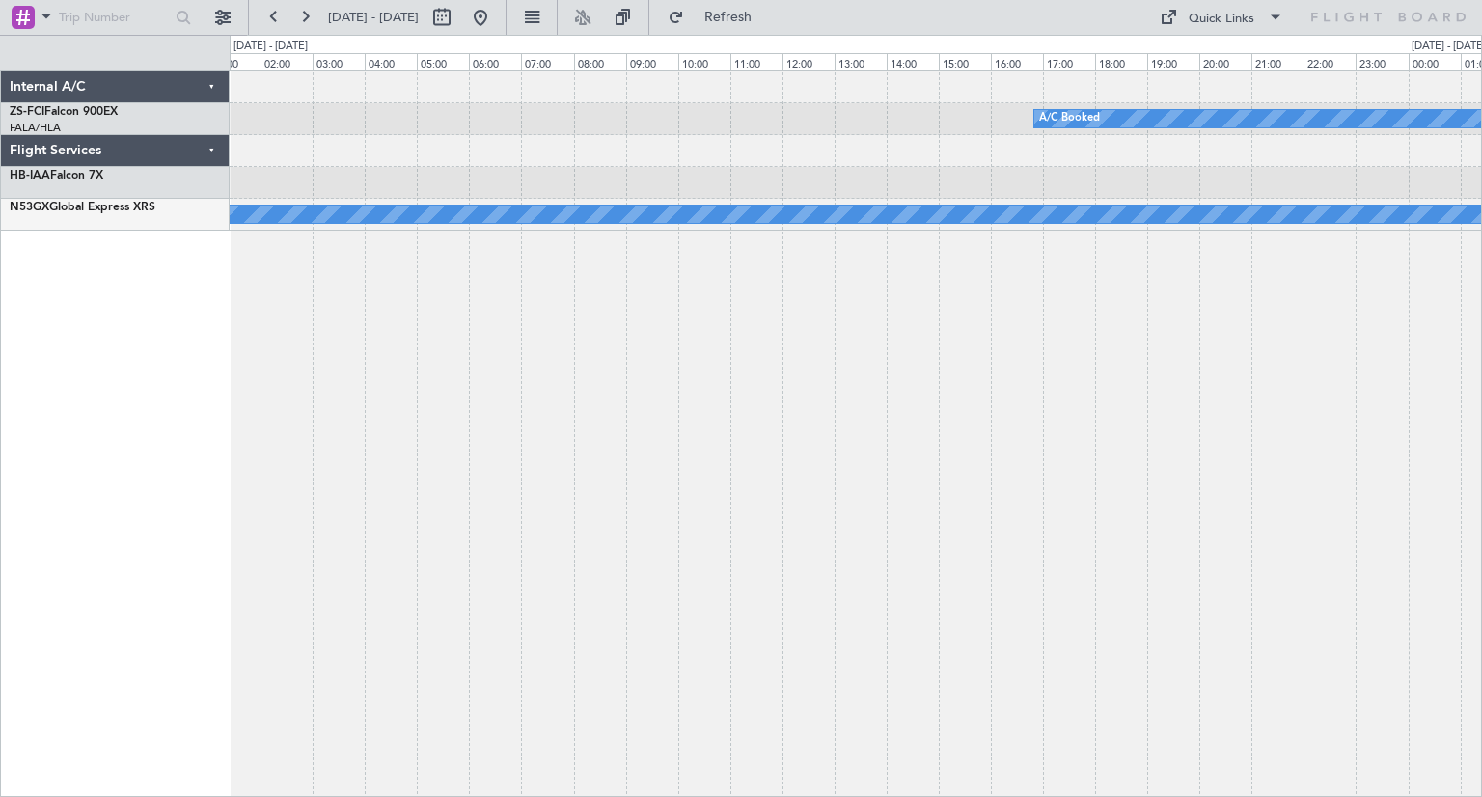
click at [507, 482] on div "A/C Booked A/C Booked FALA 16:25 Z DIAP 22:10 Z" at bounding box center [856, 433] width 1252 height 726
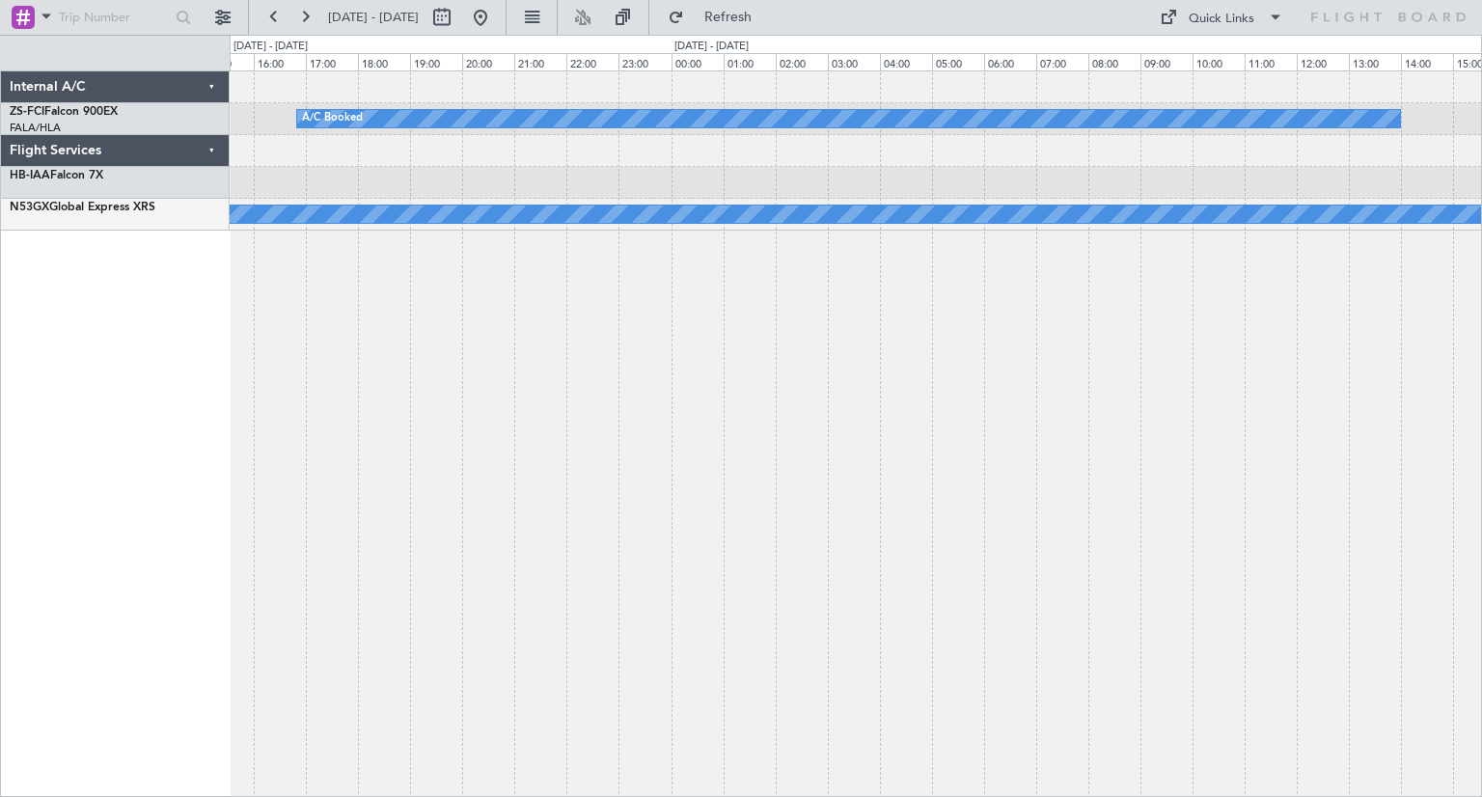
click at [549, 514] on div "A/C Booked A/C Booked A/C Booked" at bounding box center [856, 433] width 1252 height 726
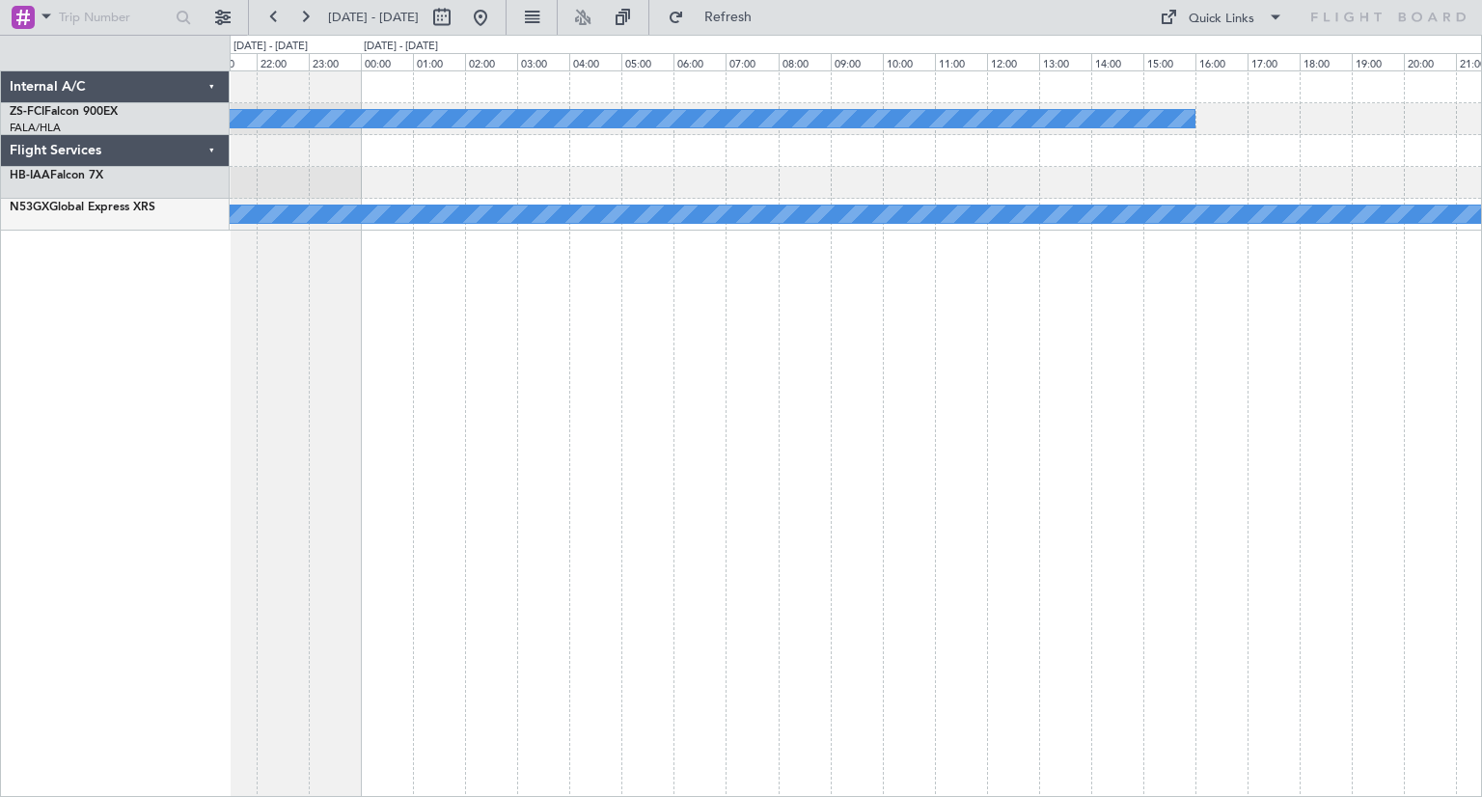
click at [519, 586] on div "A/C Booked A/C Booked" at bounding box center [856, 433] width 1252 height 726
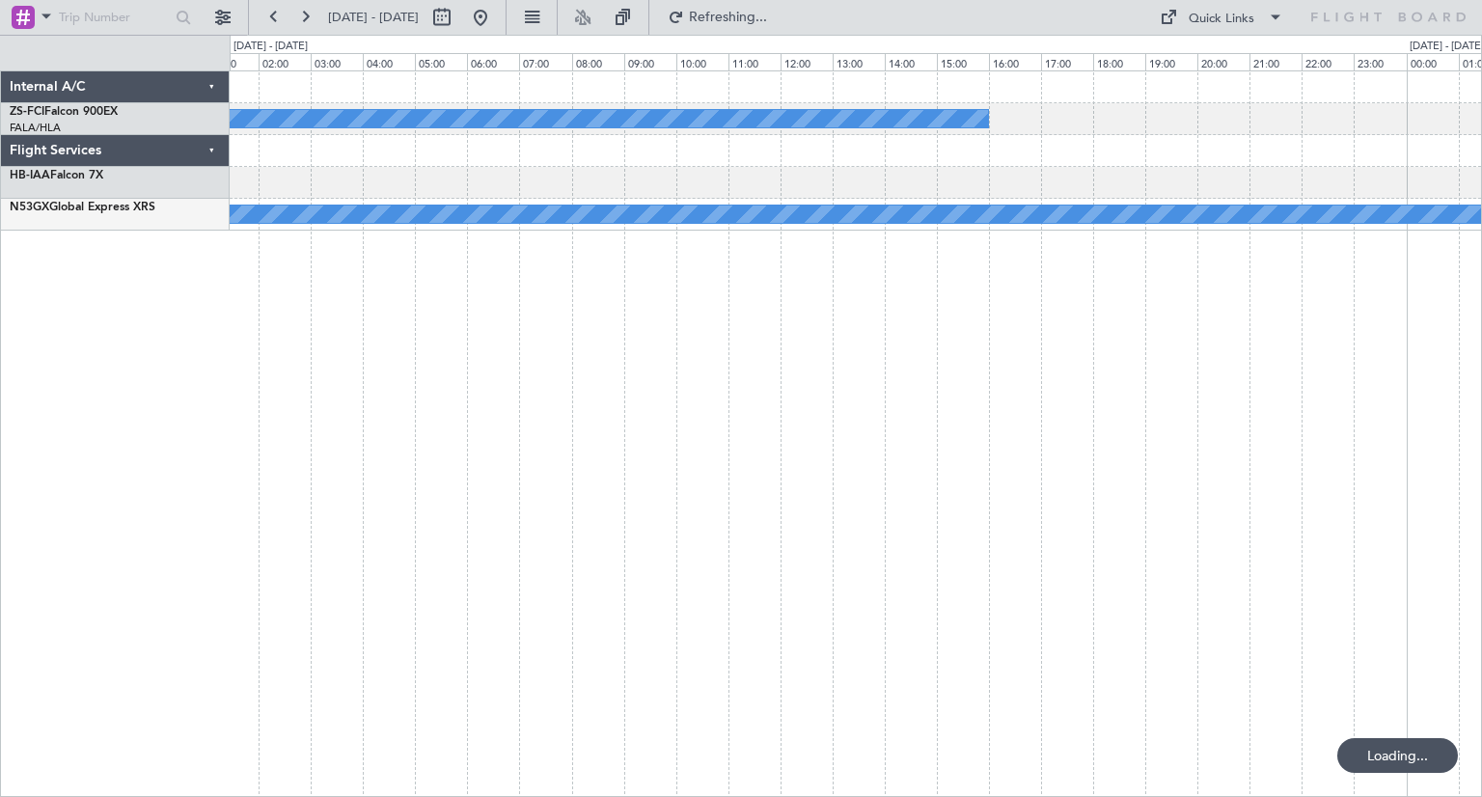
click at [777, 535] on div "A/C Booked A/C Booked" at bounding box center [856, 433] width 1252 height 726
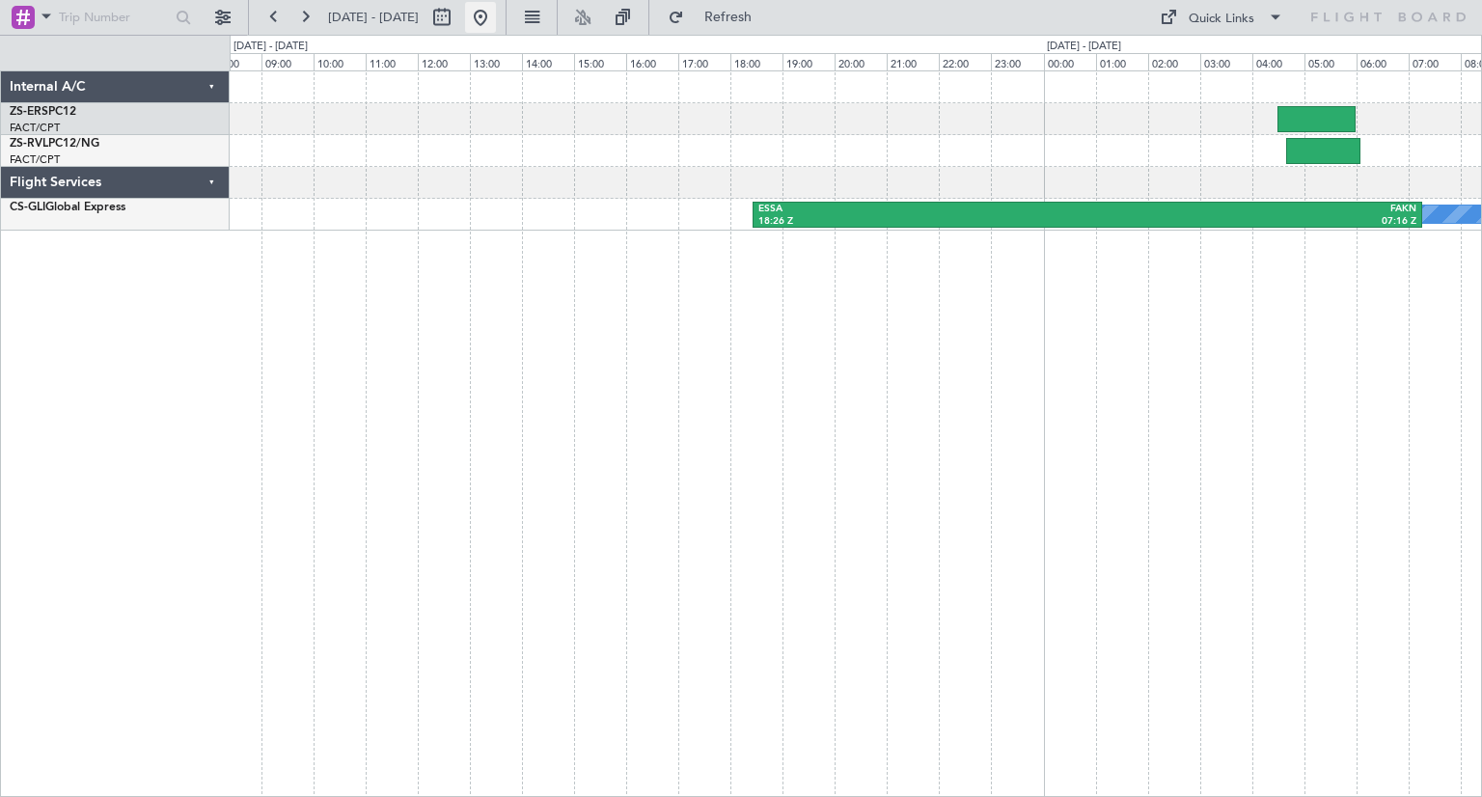
click at [496, 24] on button at bounding box center [480, 17] width 31 height 31
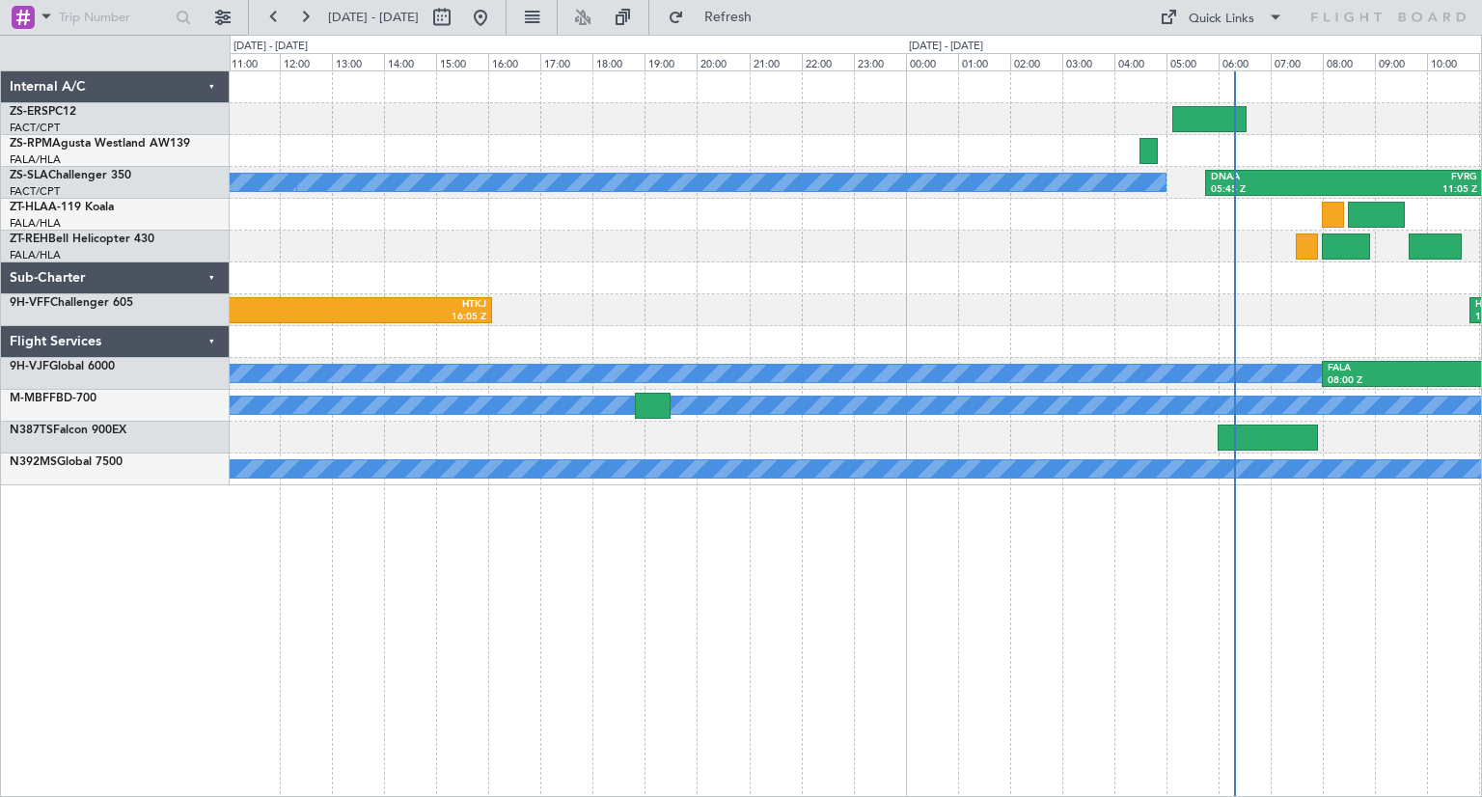
click at [1079, 602] on div "DNAA 05:45 Z FVRG 11:05 Z A/C Booked A/C Booked HTKJ 10:50 Z VRDA 16:55 Z DIAP …" at bounding box center [856, 433] width 1252 height 726
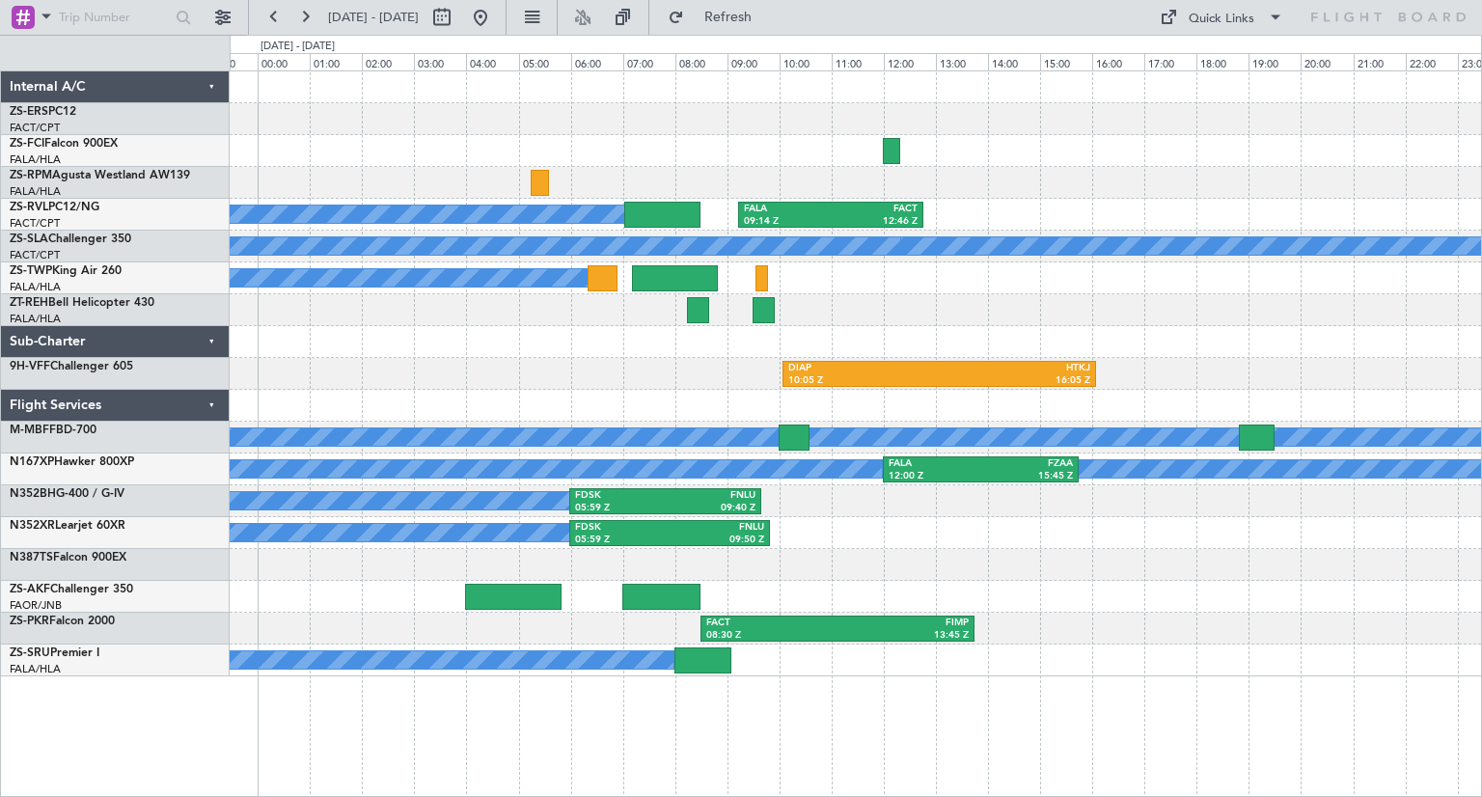
click at [972, 738] on div "FALA 09:14 Z FACT 12:46 Z A/C Booked A/C Booked A/C Booked A/C Booked A/C Booke…" at bounding box center [856, 433] width 1252 height 726
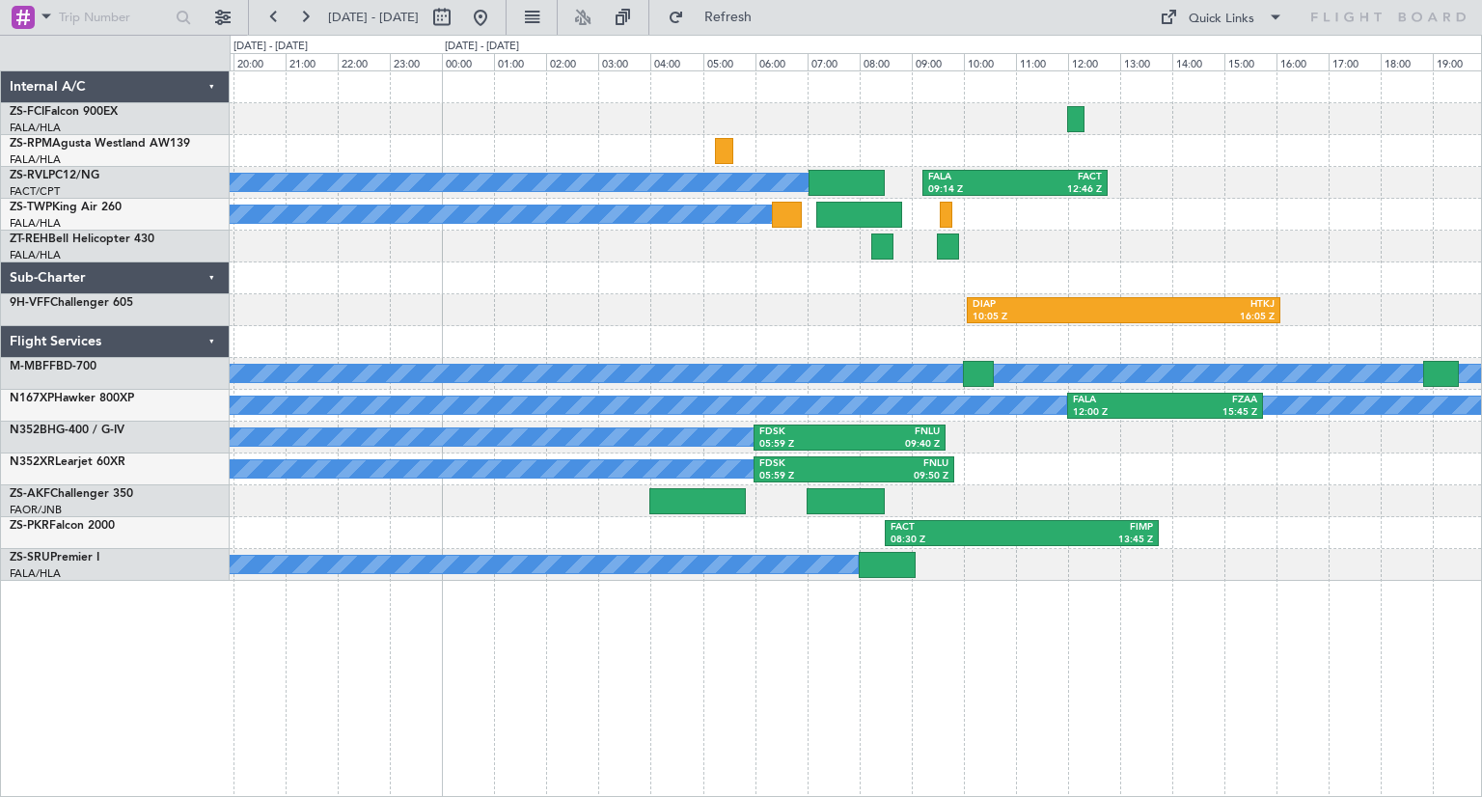
click at [1201, 691] on div "FALA 09:14 Z FACT 12:46 Z A/C Booked A/C Booked A/C Booked A/C Booked DIAP 10:0…" at bounding box center [856, 433] width 1252 height 726
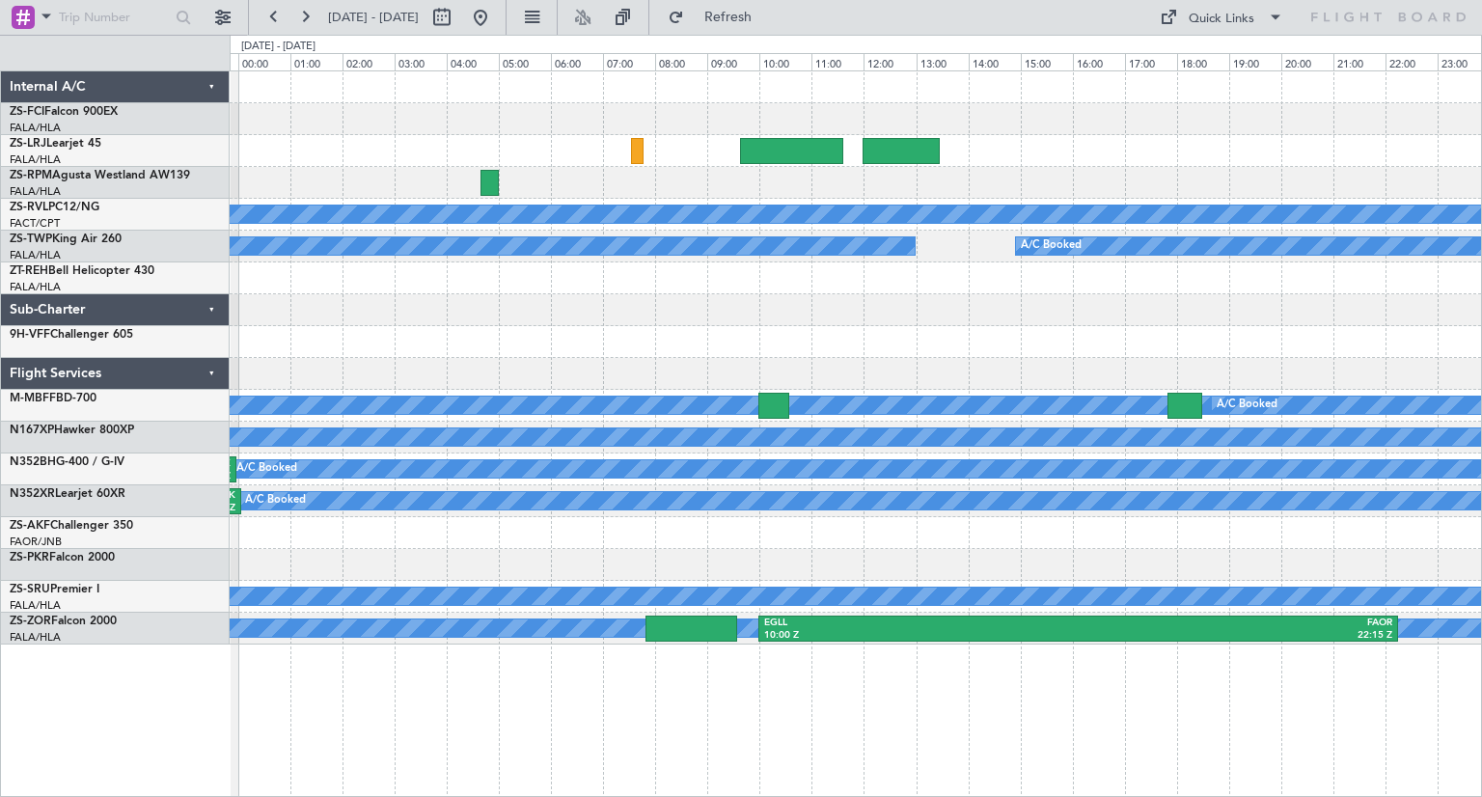
click at [1280, 746] on div "A/C Booked A/C Booked A/C Booked A/C Booked A/C Booked A/C Booked A/C Booked A/…" at bounding box center [856, 433] width 1252 height 726
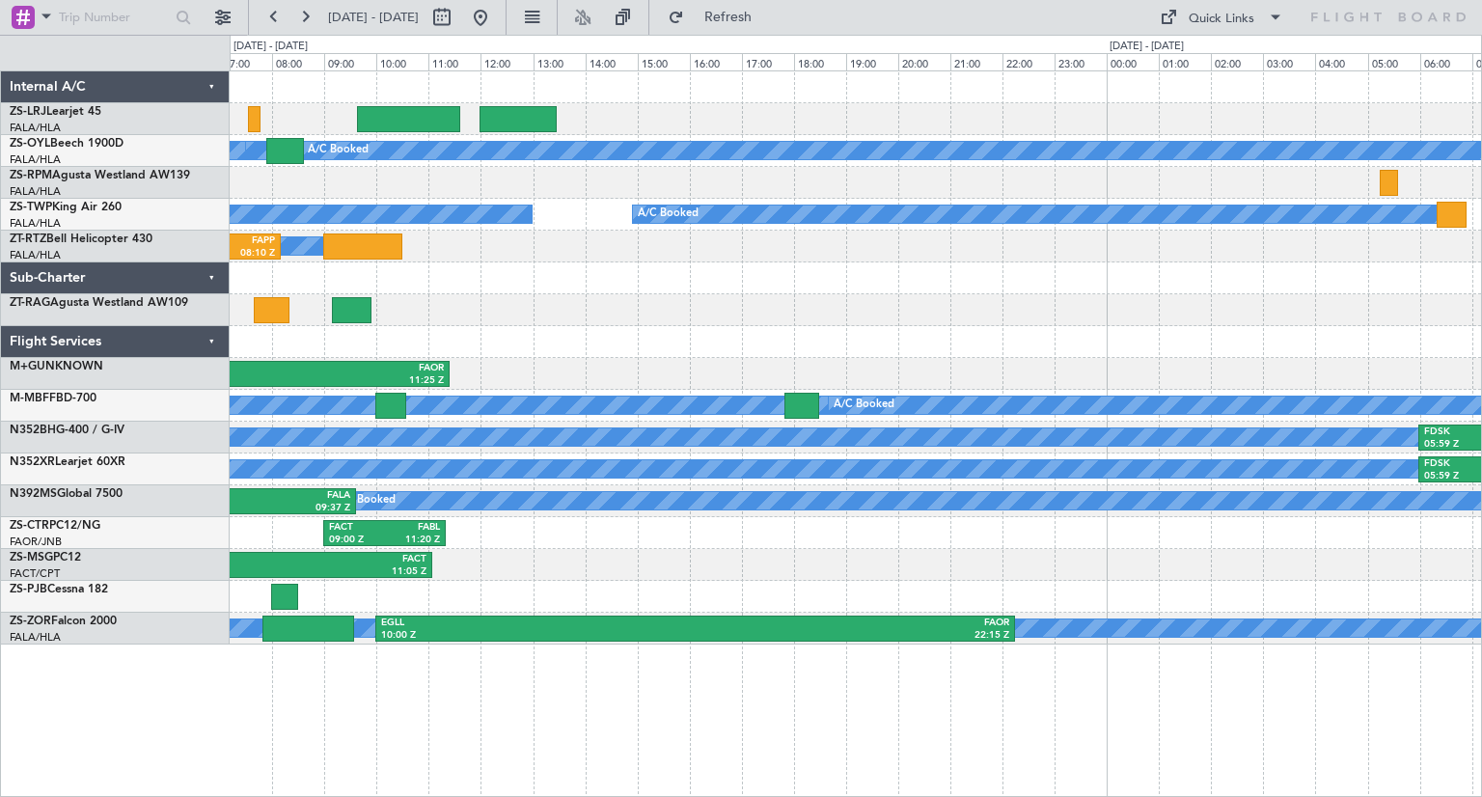
click at [680, 697] on div "A/C Booked A/C Booked A/C Booked A/C Booked A/C Booked A/C Booked A/C Booked A/…" at bounding box center [856, 433] width 1252 height 726
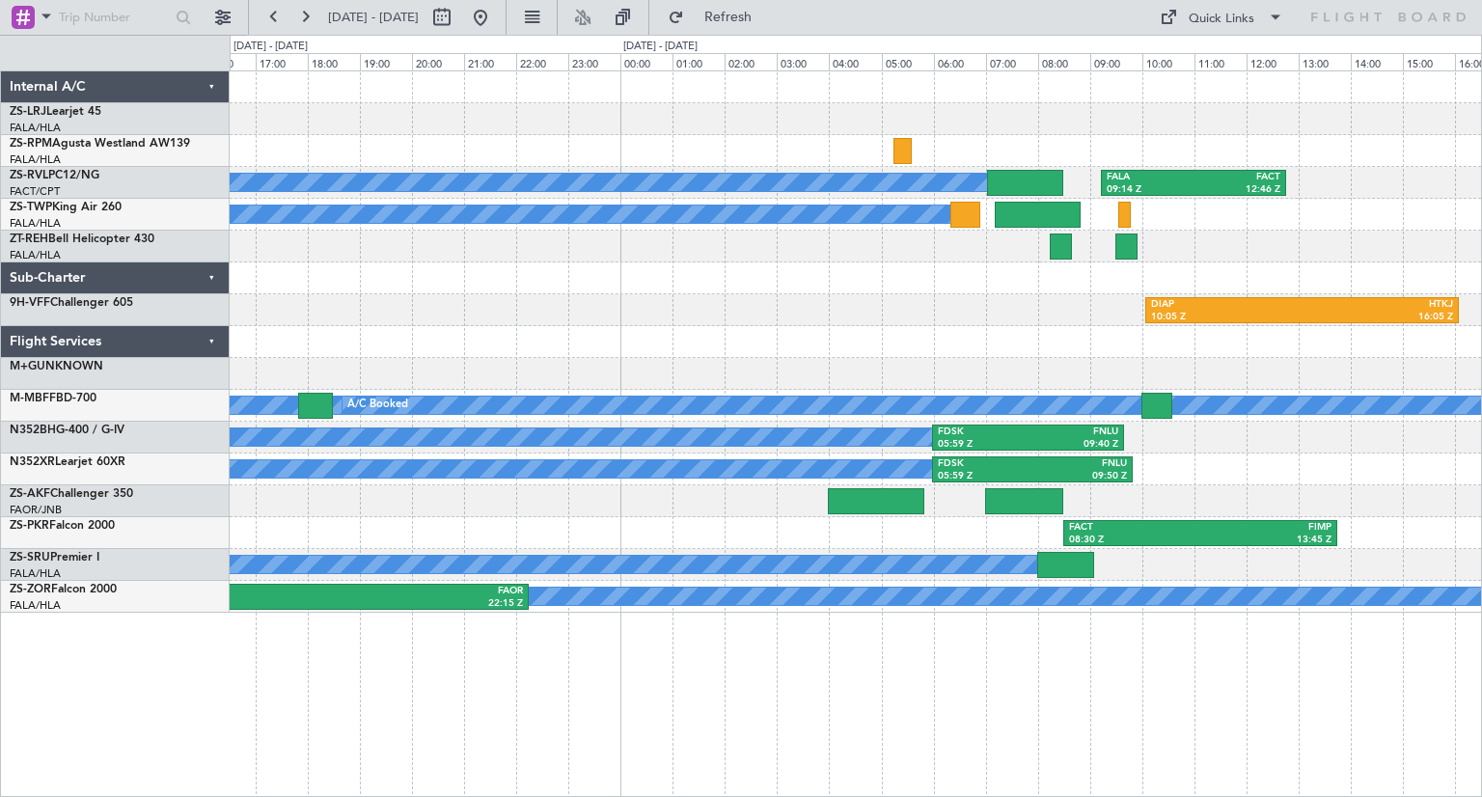
click at [862, 652] on div "A/C Booked A/C Booked A/C Booked FALA 09:14 Z FACT 12:46 Z A/C Booked A/C Booke…" at bounding box center [741, 416] width 1482 height 762
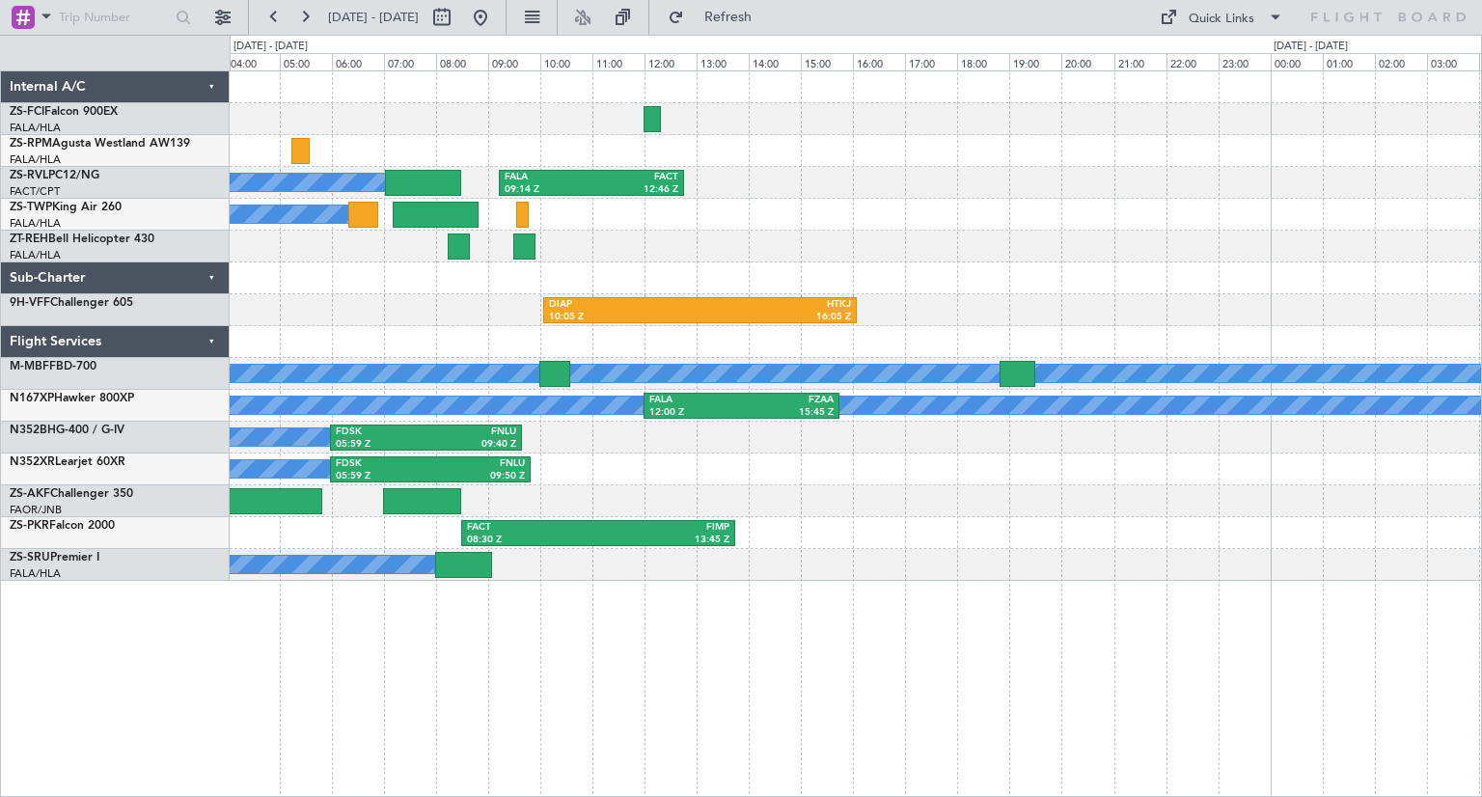
click at [498, 514] on div "A/C Booked A/C Booked A/C Booked FALA 09:14 Z FACT 12:46 Z A/C Booked DIAP 10:0…" at bounding box center [855, 325] width 1251 height 509
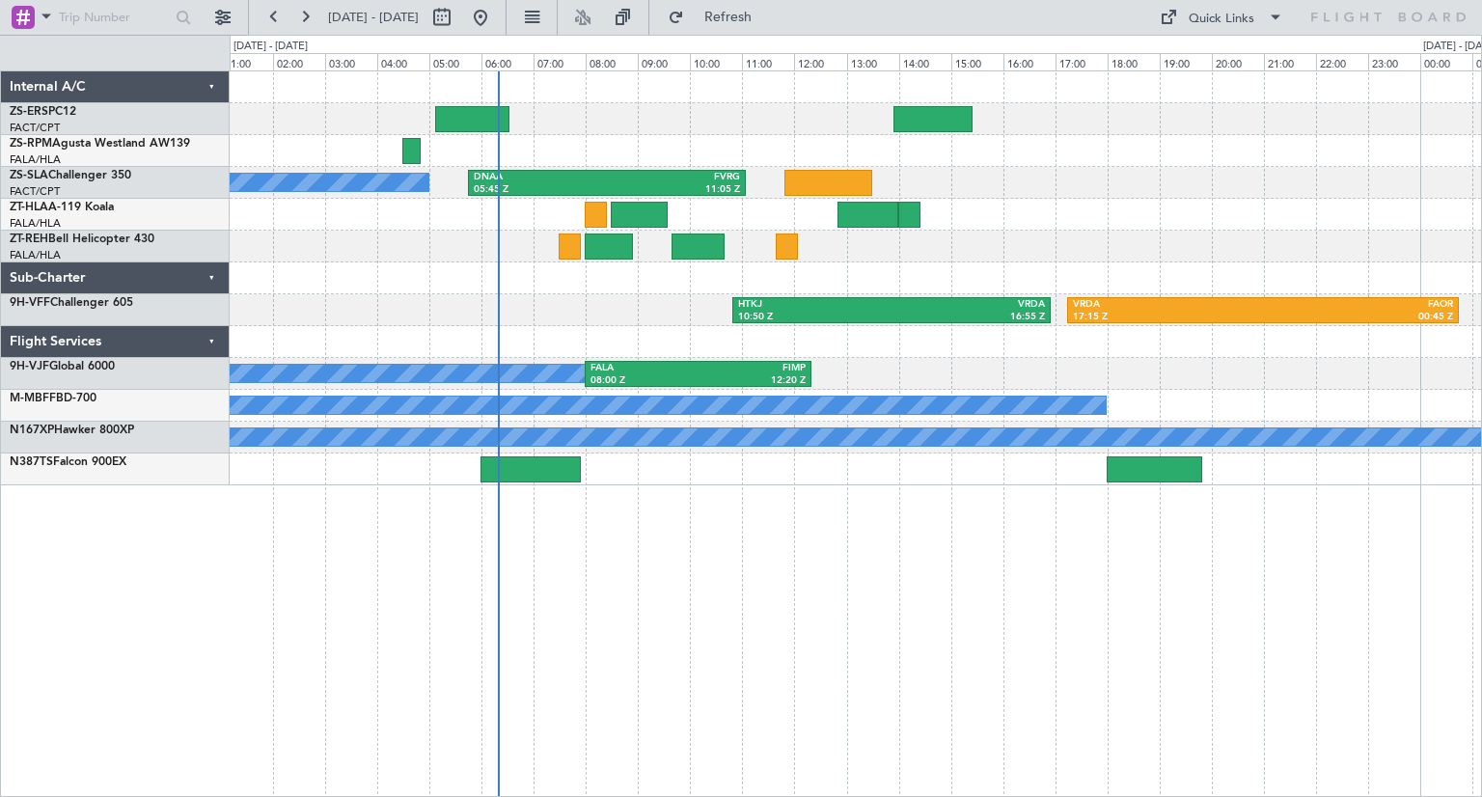
click at [832, 568] on div "A/C Booked DNAA 05:45 Z FVRG 11:05 Z HTKJ 10:50 Z VRDA 16:55 Z VRDA 17:15 Z FAO…" at bounding box center [856, 433] width 1252 height 726
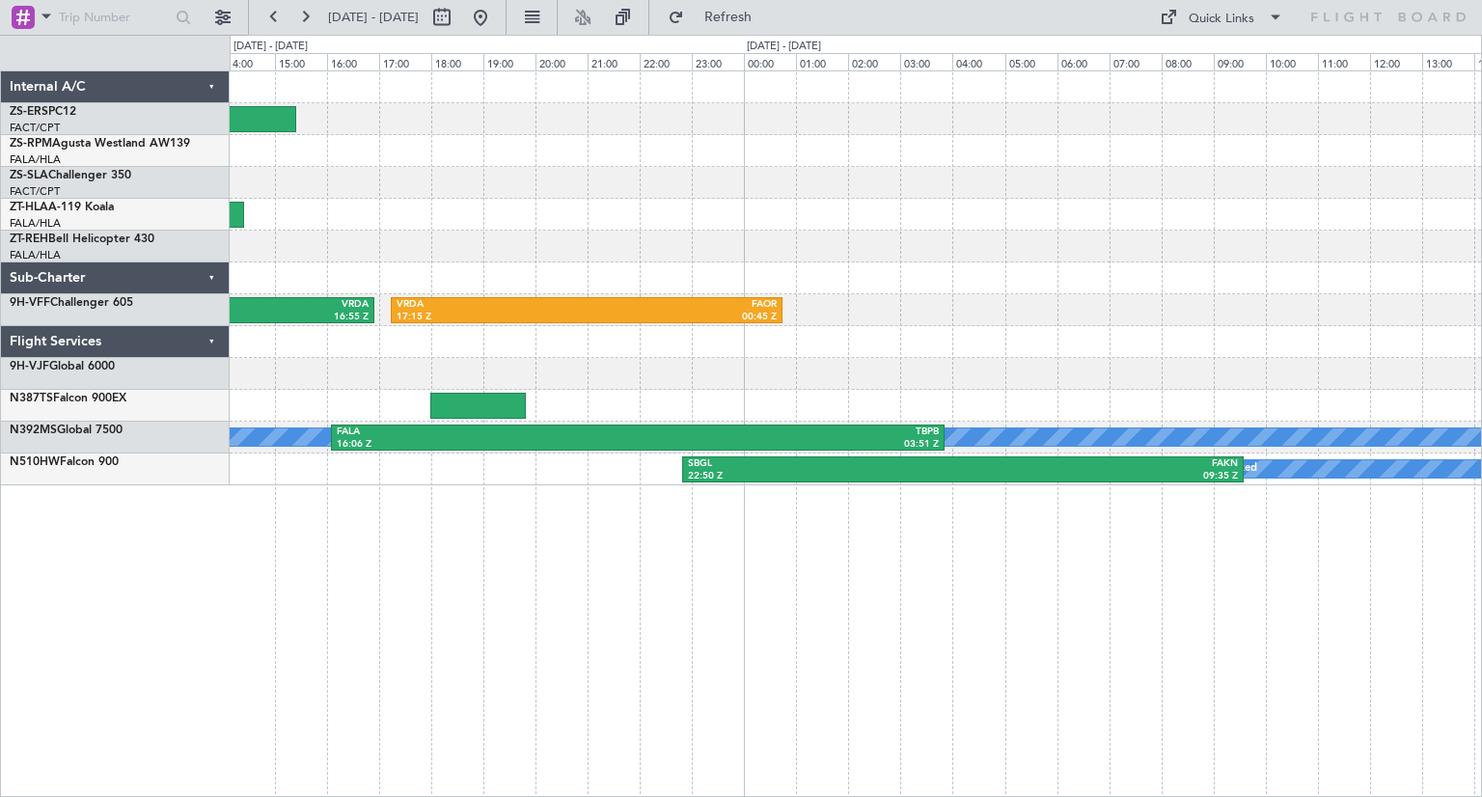
click at [448, 595] on div "DNAA 05:45 Z FVRG 11:05 Z HTKJ 10:50 Z VRDA 16:55 Z VRDA 17:15 Z FAOR 00:45 Z F…" at bounding box center [856, 433] width 1252 height 726
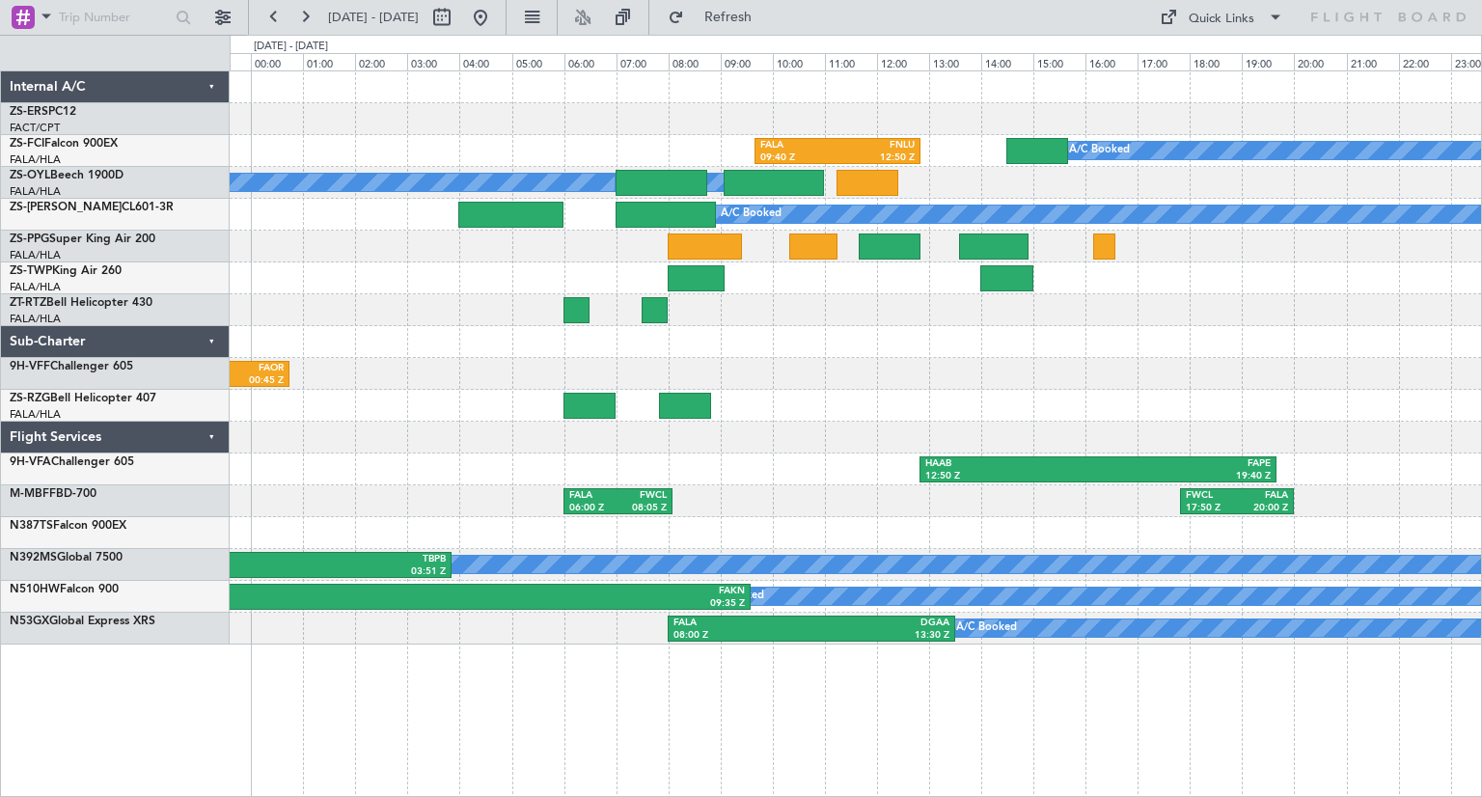
click at [760, 464] on div "A/C Unavailable FALA 09:40 Z FNLU 12:50 Z A/C Booked A/C Booked A/C Booked A/C …" at bounding box center [855, 357] width 1251 height 573
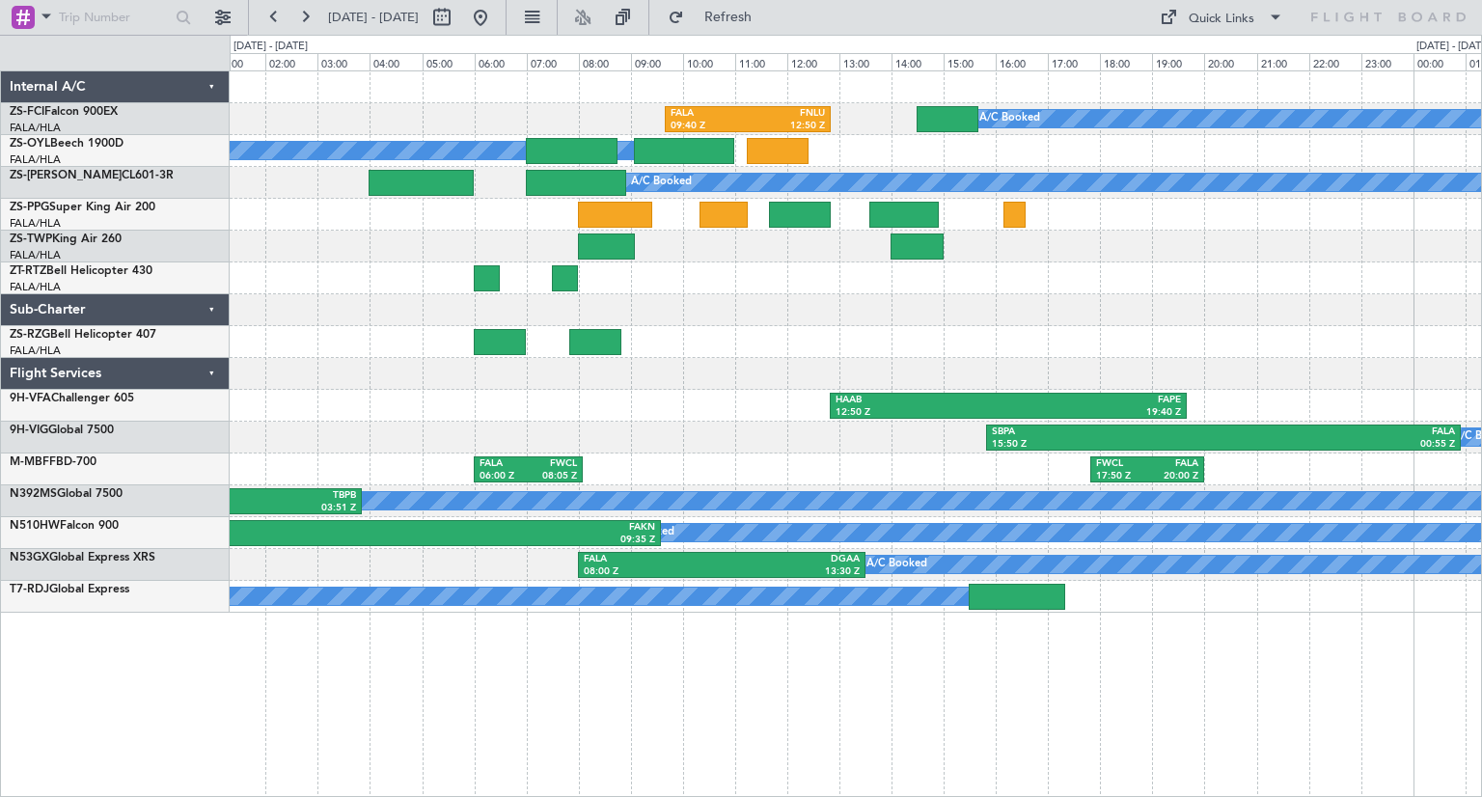
click at [937, 730] on div "FALA 09:40 Z FNLU 12:50 Z A/C Booked A/C Booked A/C Booked A/C Booked A/C Booke…" at bounding box center [856, 433] width 1252 height 726
